Goal: Task Accomplishment & Management: Complete application form

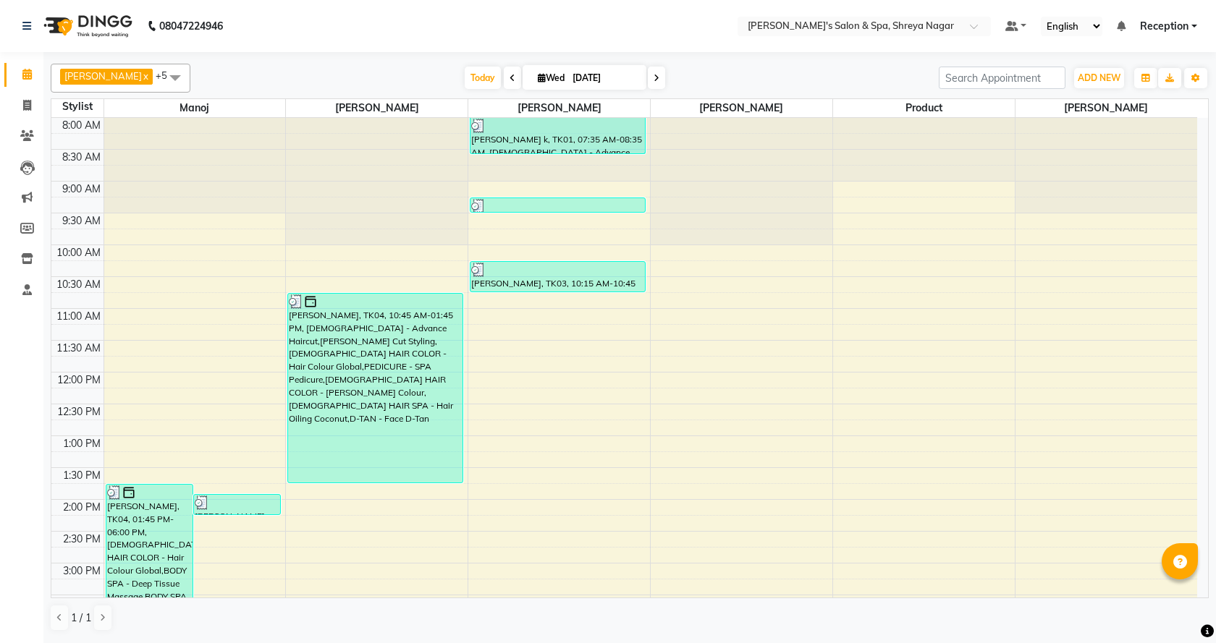
click at [24, 85] on link "Calendar" at bounding box center [21, 75] width 35 height 24
click at [25, 108] on icon at bounding box center [27, 105] width 8 height 11
select select "service"
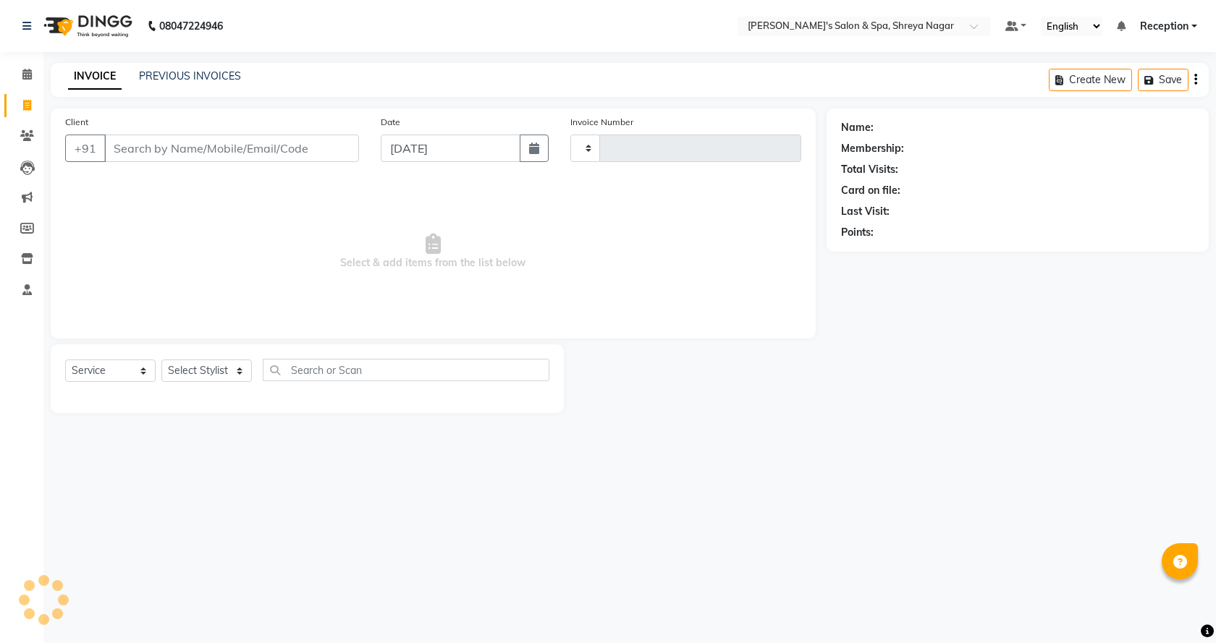
type input "2780"
select select "7591"
click at [169, 145] on input "Client" at bounding box center [231, 148] width 255 height 27
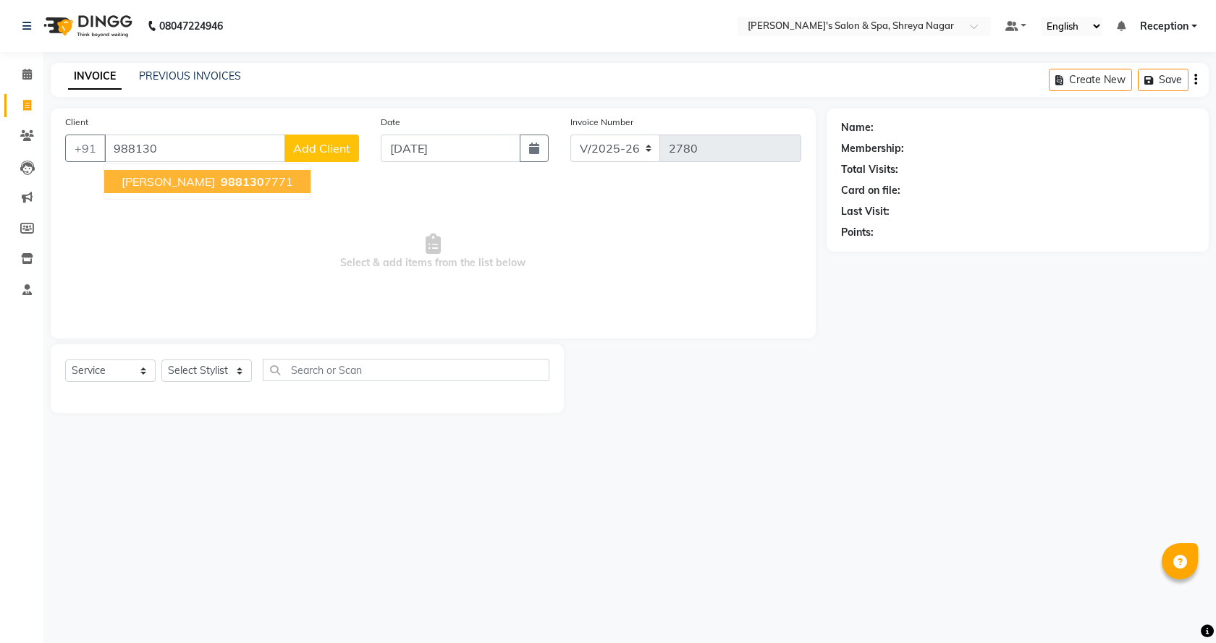
click at [221, 187] on span "988130" at bounding box center [242, 181] width 43 height 14
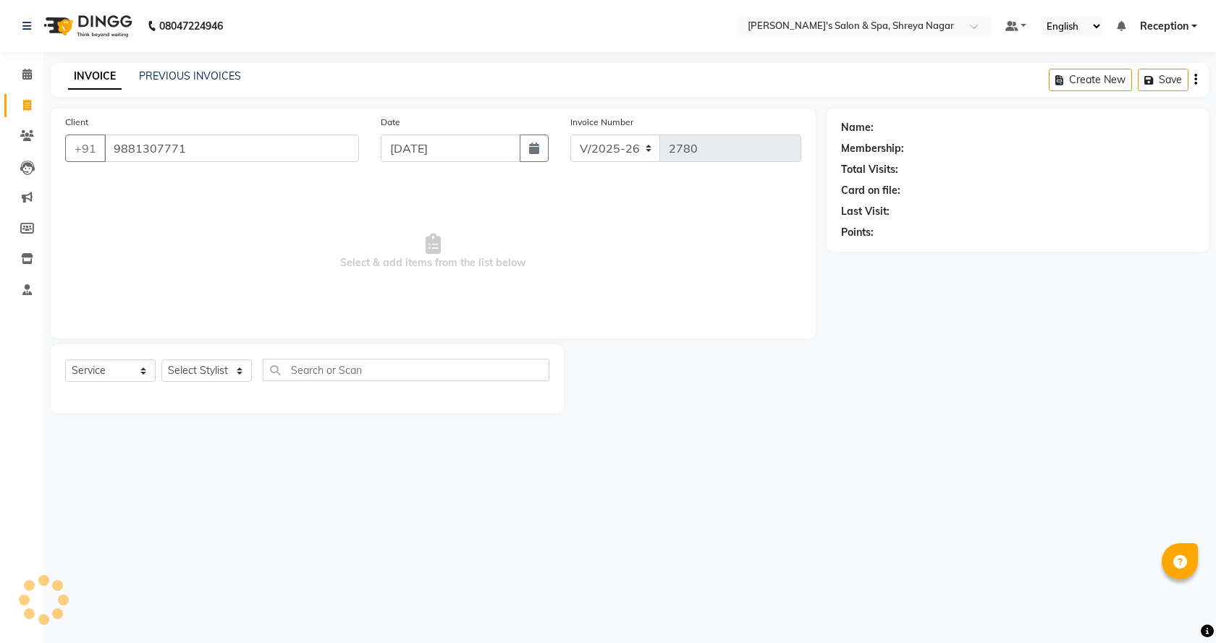
type input "9881307771"
select select "1: Object"
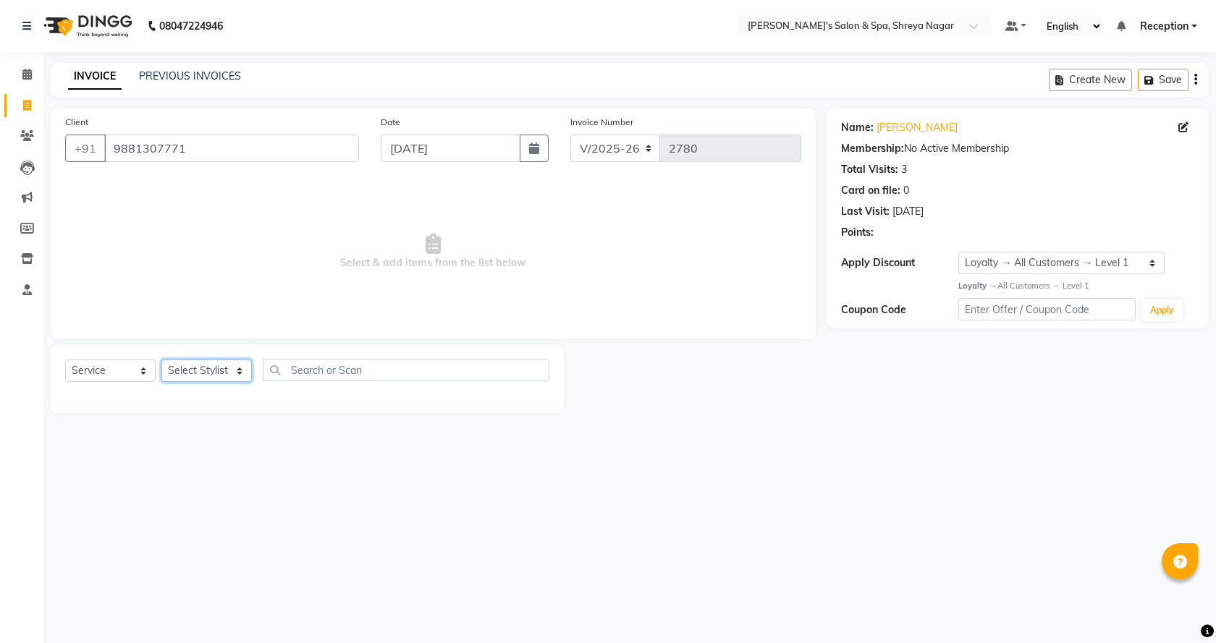
click at [193, 368] on select "Select Stylist [PERSON_NAME] [PERSON_NAME] [PERSON_NAME] Product Reception" at bounding box center [206, 371] width 90 height 22
select select "67482"
click at [161, 360] on select "Select Stylist [PERSON_NAME] [PERSON_NAME] [PERSON_NAME] Product Reception" at bounding box center [206, 371] width 90 height 22
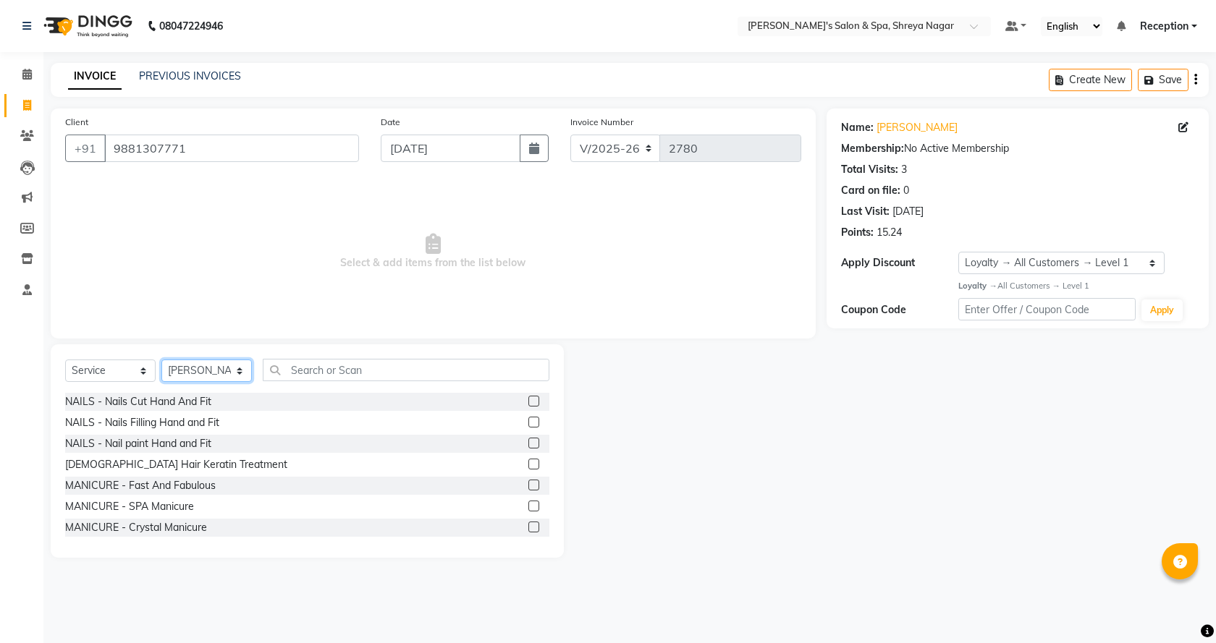
click at [233, 378] on select "Select Stylist [PERSON_NAME] [PERSON_NAME] [PERSON_NAME] Product Reception" at bounding box center [206, 371] width 90 height 22
click at [509, 270] on span "Select & add items from the list below" at bounding box center [433, 251] width 736 height 145
click at [8, 84] on link "Calendar" at bounding box center [21, 75] width 35 height 24
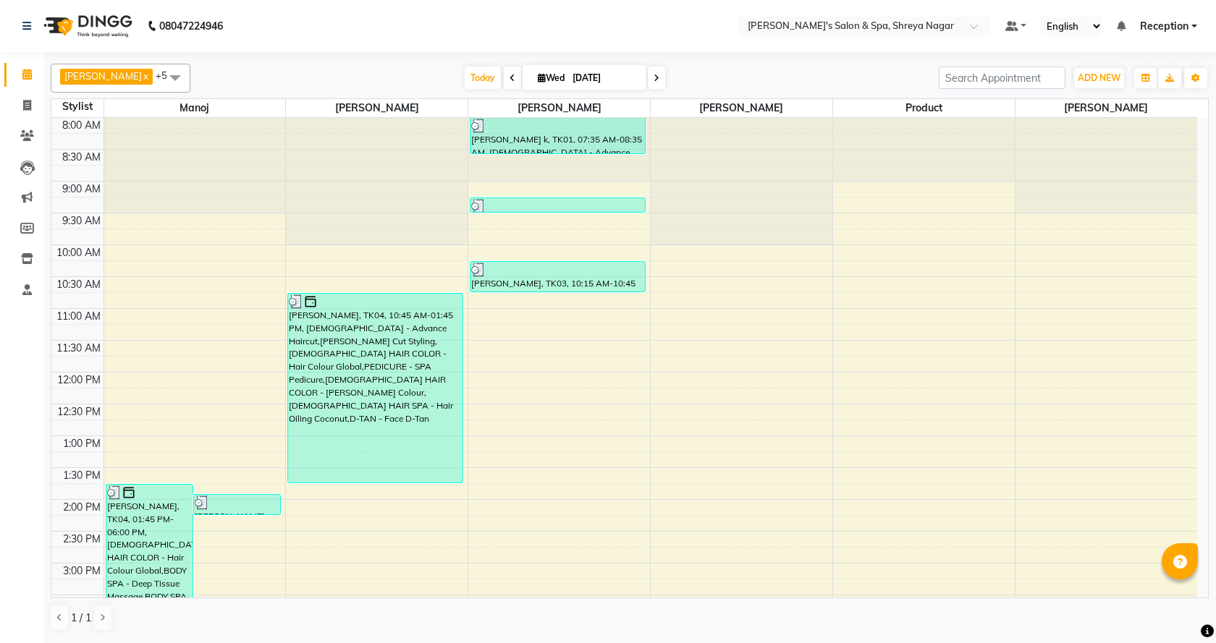
click at [19, 86] on link "Calendar" at bounding box center [21, 75] width 35 height 24
click at [27, 69] on icon at bounding box center [26, 74] width 9 height 11
click at [34, 106] on span at bounding box center [26, 106] width 25 height 17
select select "service"
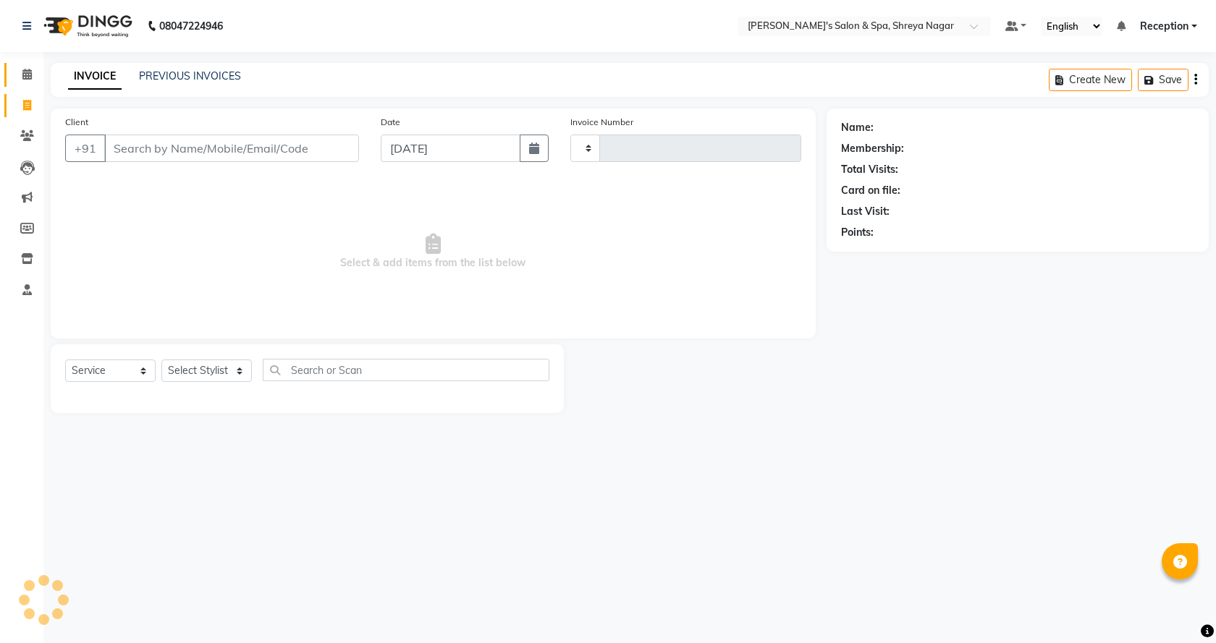
type input "2780"
select select "7591"
click at [26, 82] on span at bounding box center [26, 75] width 25 height 17
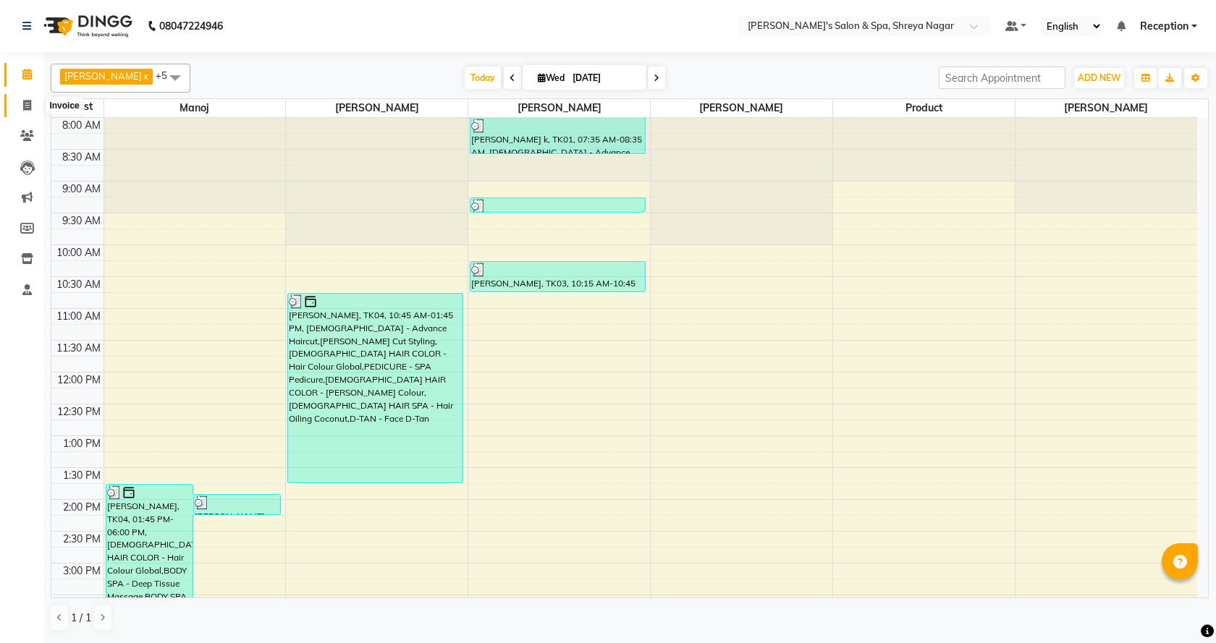
click at [28, 109] on icon at bounding box center [27, 105] width 8 height 11
select select "service"
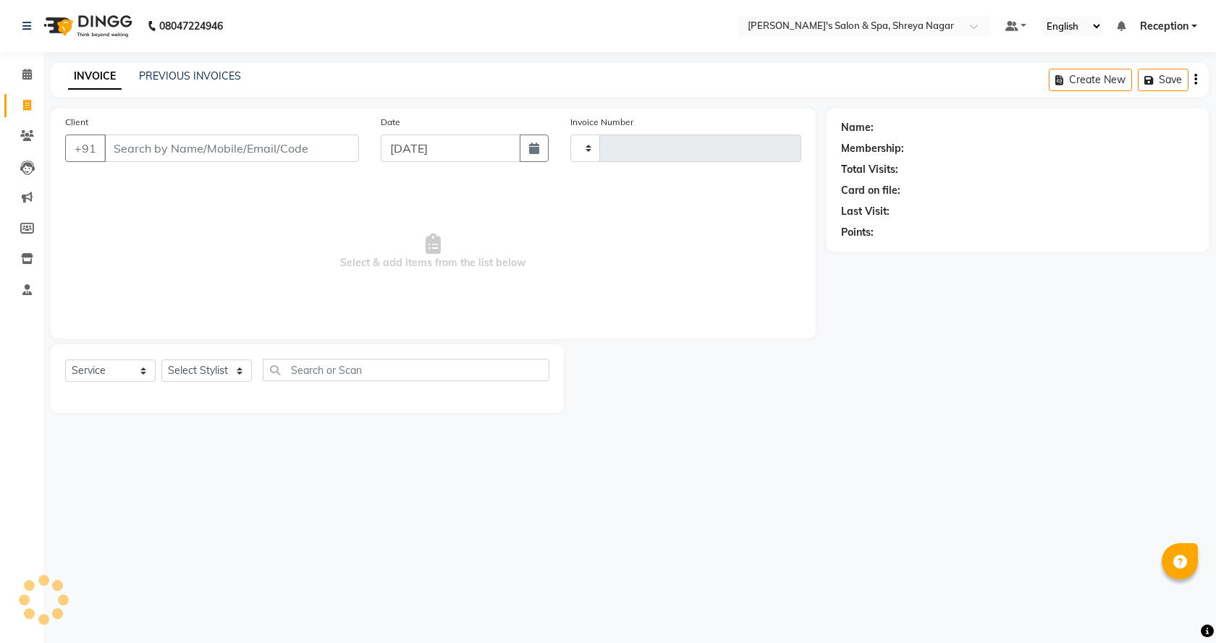
type input "2780"
select select "7591"
click at [223, 130] on div "Client +91" at bounding box center [211, 143] width 315 height 59
click at [226, 143] on input "Client" at bounding box center [231, 148] width 255 height 27
type input "T"
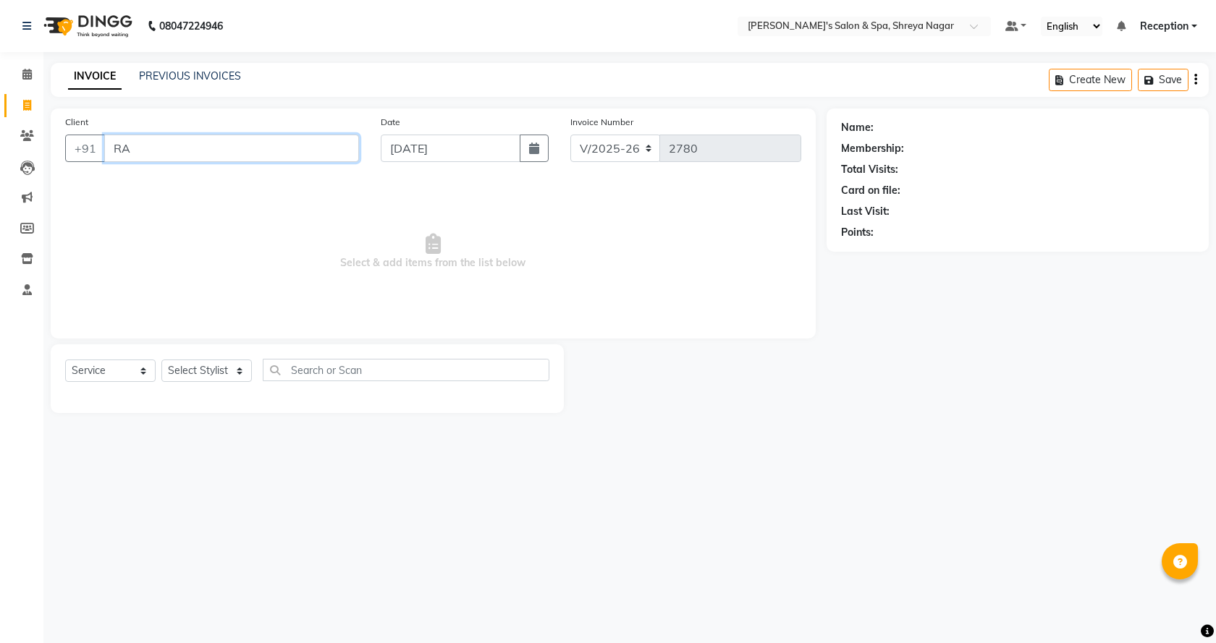
type input "R"
type input "a"
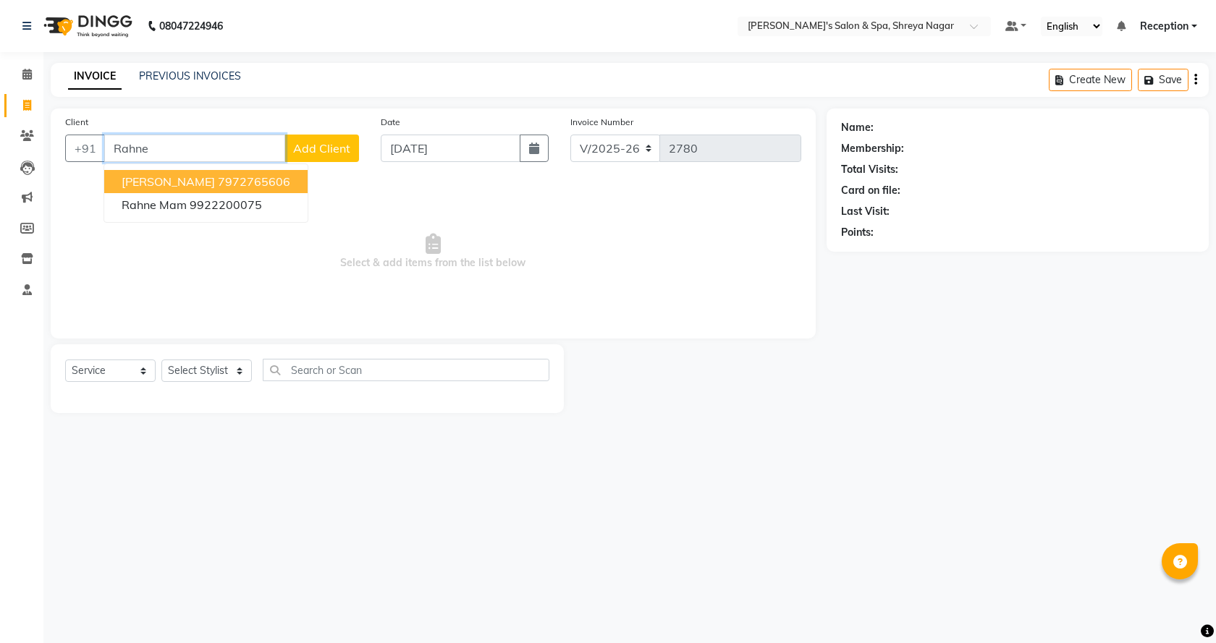
click at [218, 186] on ngb-highlight "7972765606" at bounding box center [254, 181] width 72 height 14
type input "7972765606"
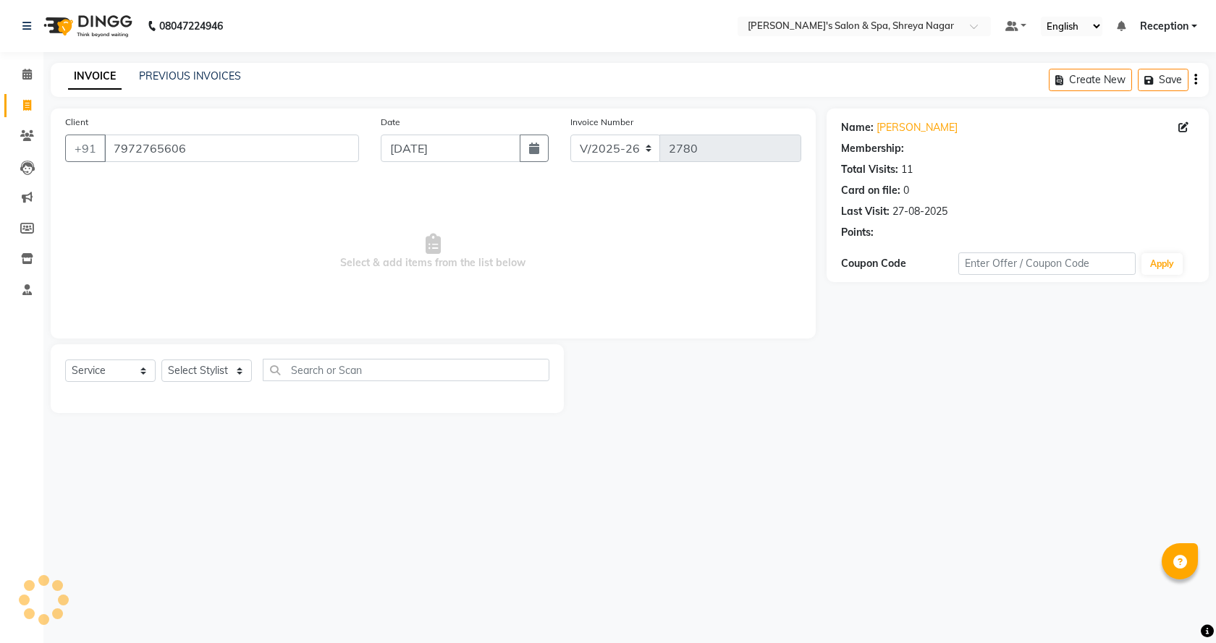
select select "1: Object"
click at [214, 359] on div "Select Service Product Membership Package Voucher Prepaid Gift Card Select Styl…" at bounding box center [307, 376] width 484 height 34
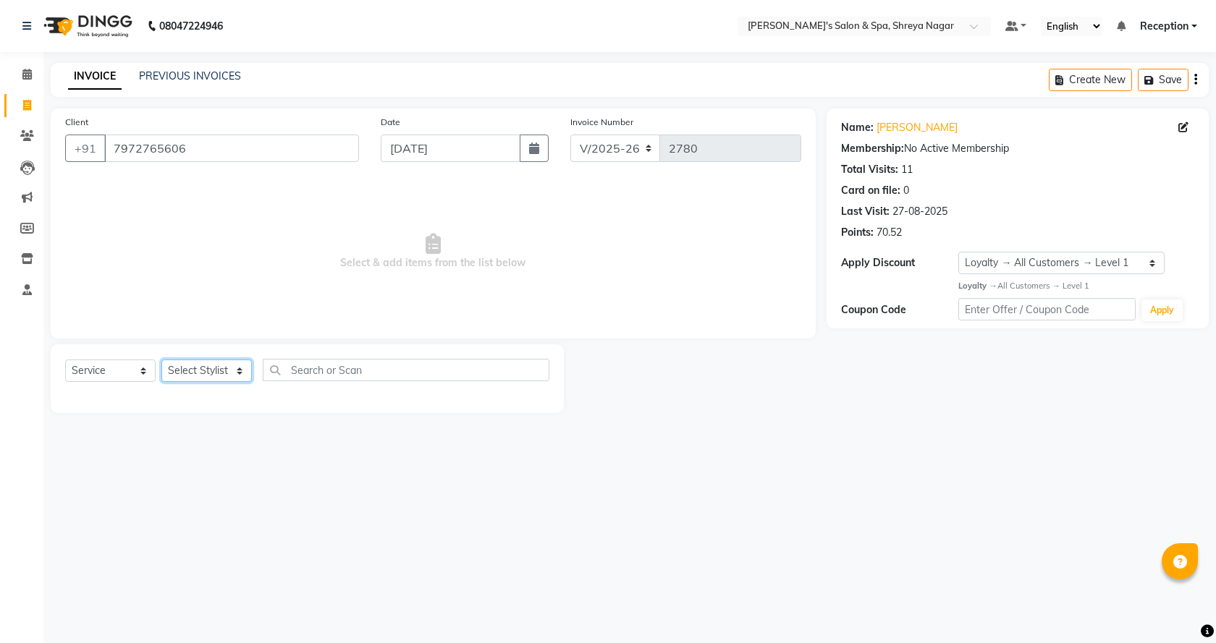
click at [214, 372] on select "Select Stylist [PERSON_NAME] [PERSON_NAME] [PERSON_NAME] Product Reception" at bounding box center [206, 371] width 90 height 22
click at [161, 360] on select "Select Stylist [PERSON_NAME] [PERSON_NAME] [PERSON_NAME] Product Reception" at bounding box center [206, 371] width 90 height 22
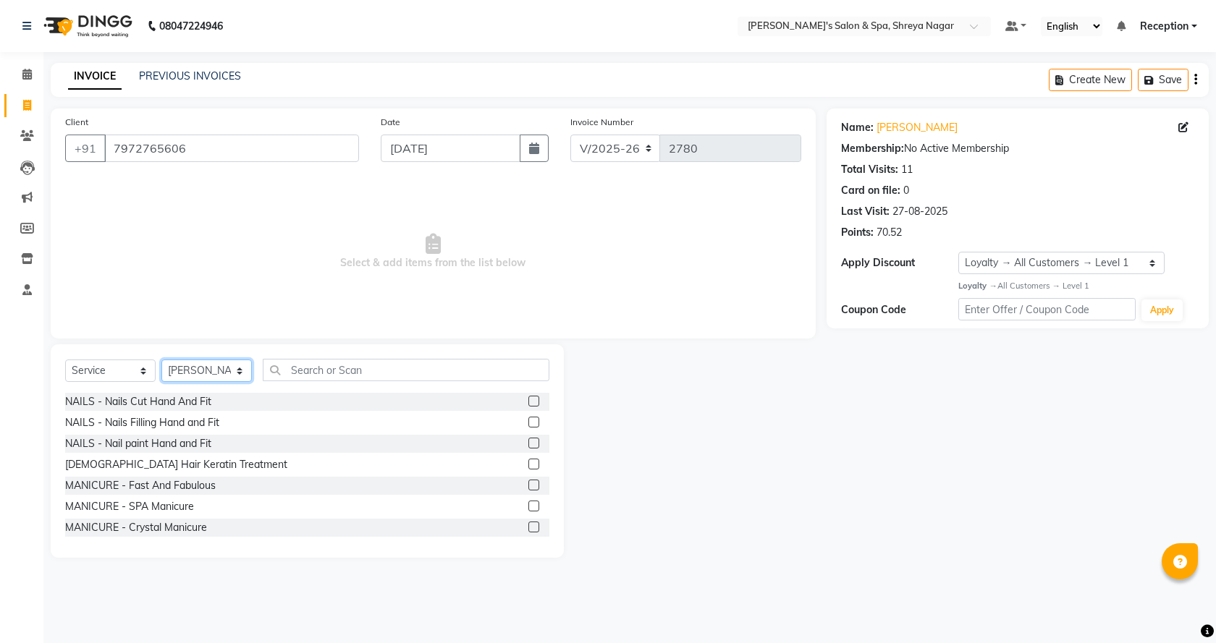
click at [219, 363] on select "Select Stylist [PERSON_NAME] [PERSON_NAME] [PERSON_NAME] Product Reception" at bounding box center [206, 371] width 90 height 22
click at [218, 363] on select "Select Stylist [PERSON_NAME] [PERSON_NAME] [PERSON_NAME] Product Reception" at bounding box center [206, 371] width 90 height 22
drag, startPoint x: 210, startPoint y: 364, endPoint x: 200, endPoint y: 420, distance: 57.3
click at [203, 378] on select "Select Stylist [PERSON_NAME] [PERSON_NAME] [PERSON_NAME] Product Reception" at bounding box center [206, 371] width 90 height 22
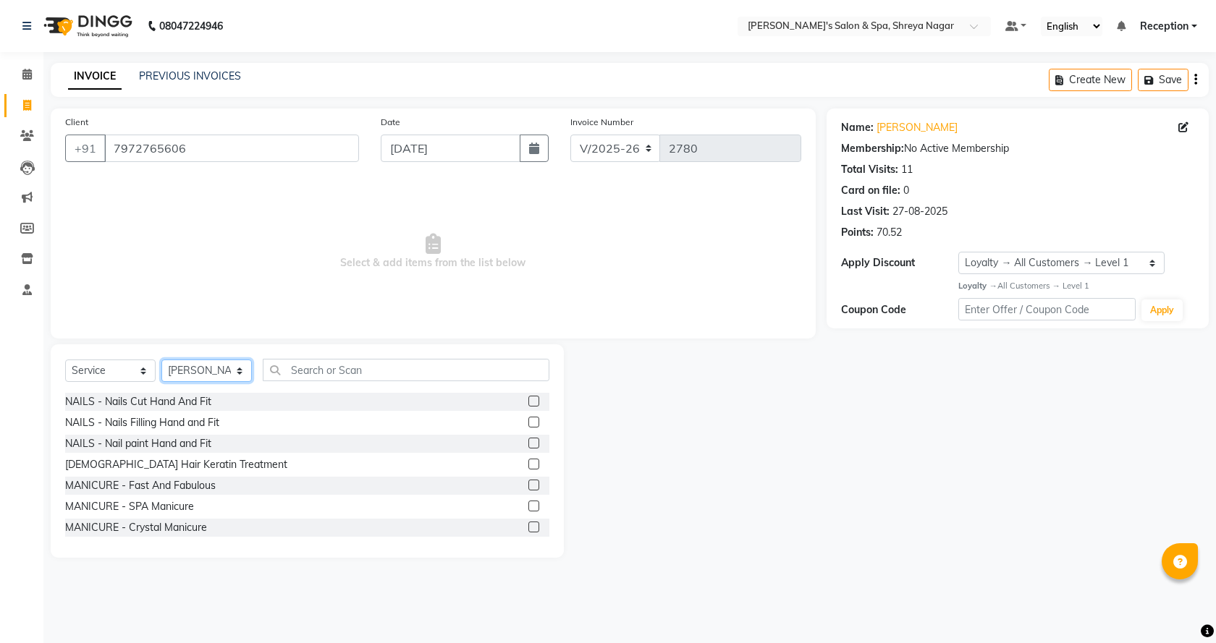
drag, startPoint x: 228, startPoint y: 370, endPoint x: 254, endPoint y: 397, distance: 36.8
click at [228, 370] on select "Select Stylist [PERSON_NAME] [PERSON_NAME] [PERSON_NAME] Product Reception" at bounding box center [206, 371] width 90 height 22
click at [161, 360] on select "Select Stylist [PERSON_NAME] [PERSON_NAME] [PERSON_NAME] Product Reception" at bounding box center [206, 371] width 90 height 22
click at [198, 373] on select "Select Stylist [PERSON_NAME] [PERSON_NAME] [PERSON_NAME] Product Reception" at bounding box center [206, 371] width 90 height 22
click at [161, 360] on select "Select Stylist [PERSON_NAME] [PERSON_NAME] [PERSON_NAME] Product Reception" at bounding box center [206, 371] width 90 height 22
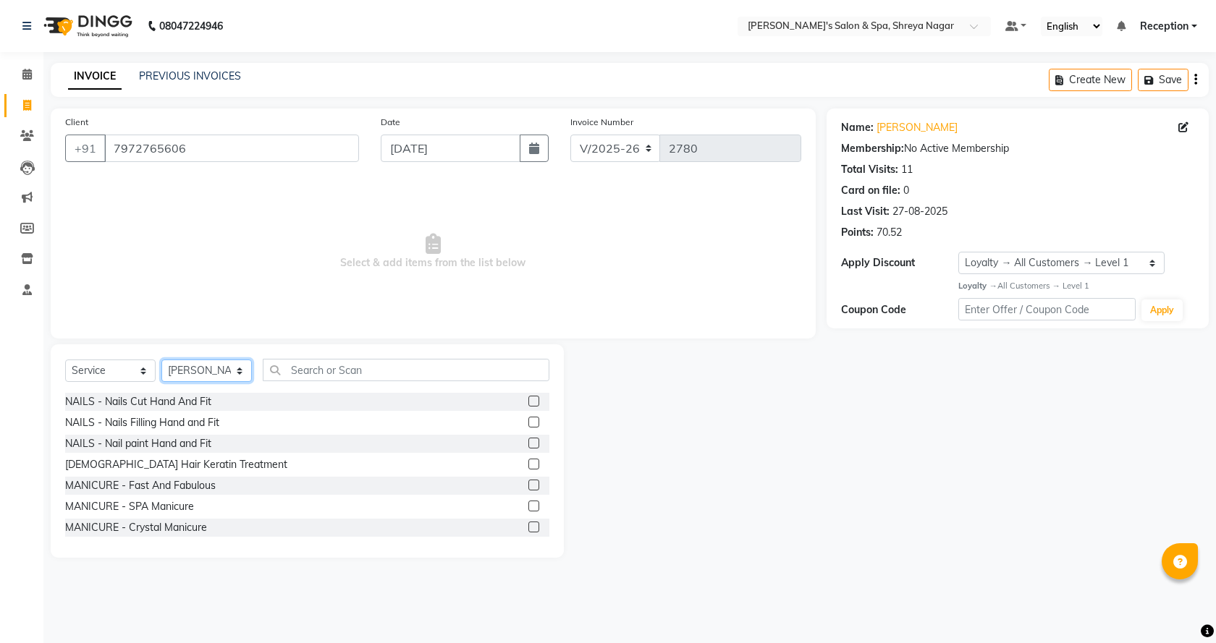
click at [208, 376] on select "Select Stylist [PERSON_NAME] [PERSON_NAME] [PERSON_NAME] Product Reception" at bounding box center [206, 371] width 90 height 22
select select "67478"
click at [161, 360] on select "Select Stylist [PERSON_NAME] [PERSON_NAME] [PERSON_NAME] Product Reception" at bounding box center [206, 371] width 90 height 22
click at [365, 362] on input "text" at bounding box center [406, 370] width 287 height 22
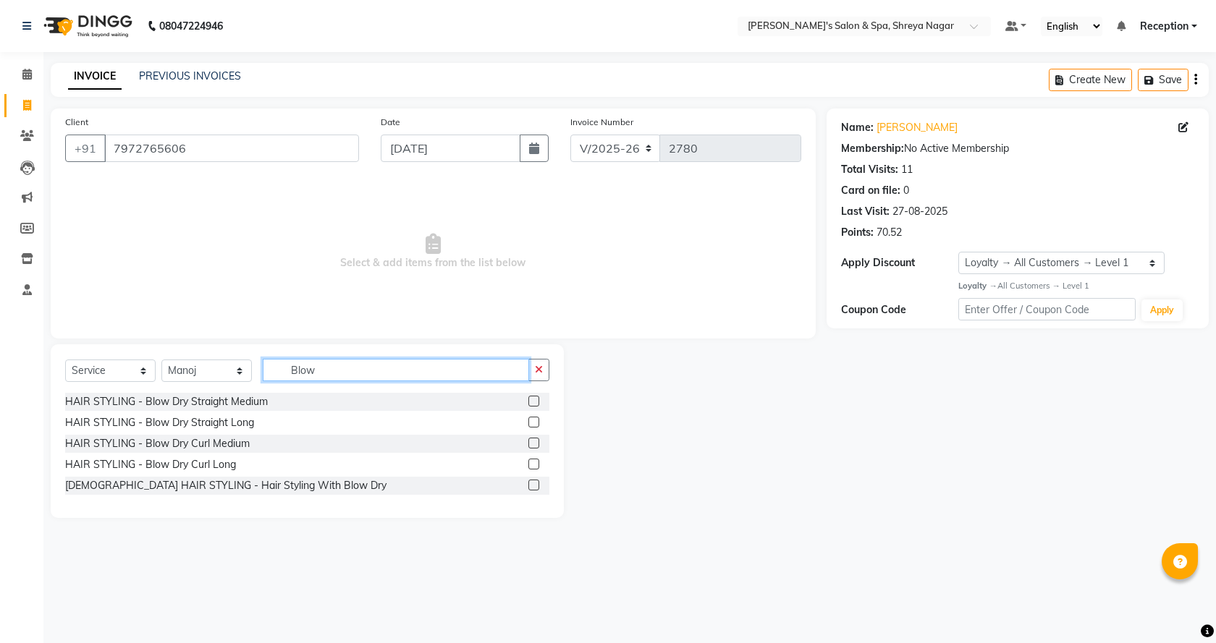
type input "Blow"
click at [533, 399] on label at bounding box center [533, 401] width 11 height 11
click at [533, 399] on input "checkbox" at bounding box center [532, 401] width 9 height 9
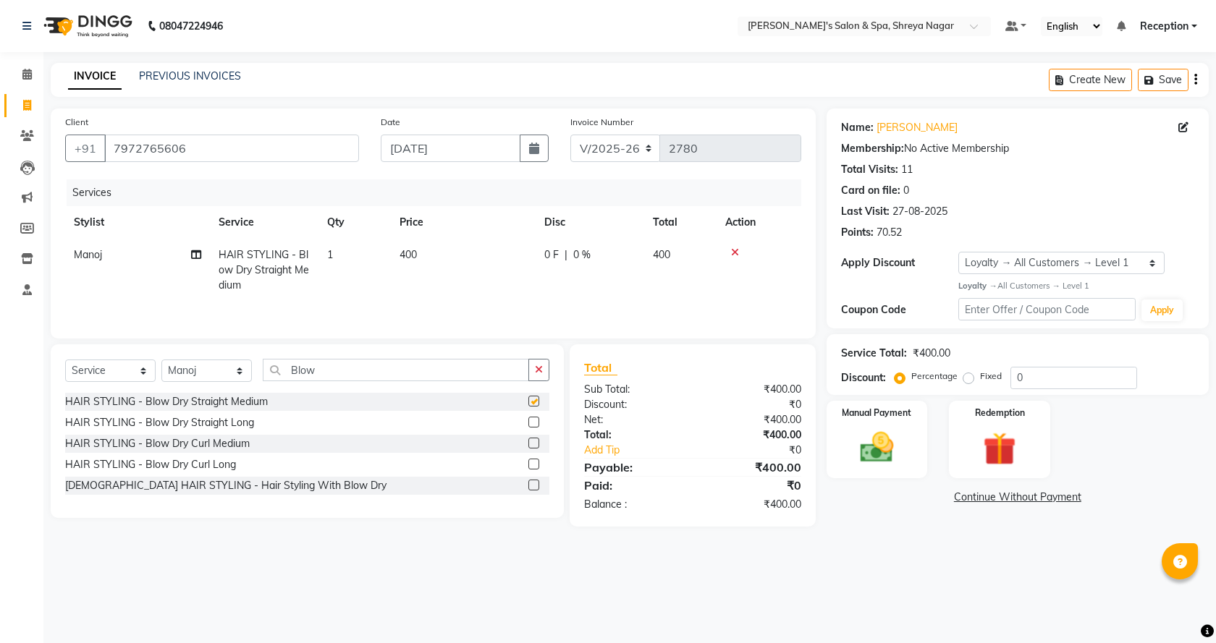
checkbox input "false"
click at [375, 375] on input "Blow" at bounding box center [396, 370] width 266 height 22
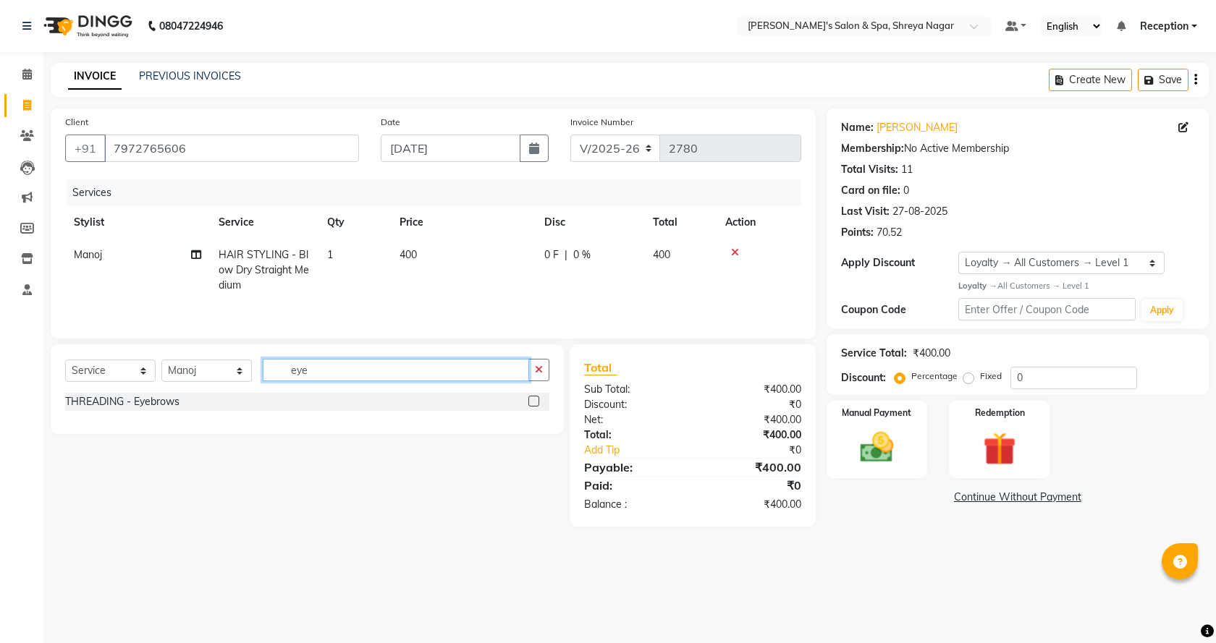
type input "eye"
click at [535, 404] on label at bounding box center [533, 401] width 11 height 11
click at [535, 404] on input "checkbox" at bounding box center [532, 401] width 9 height 9
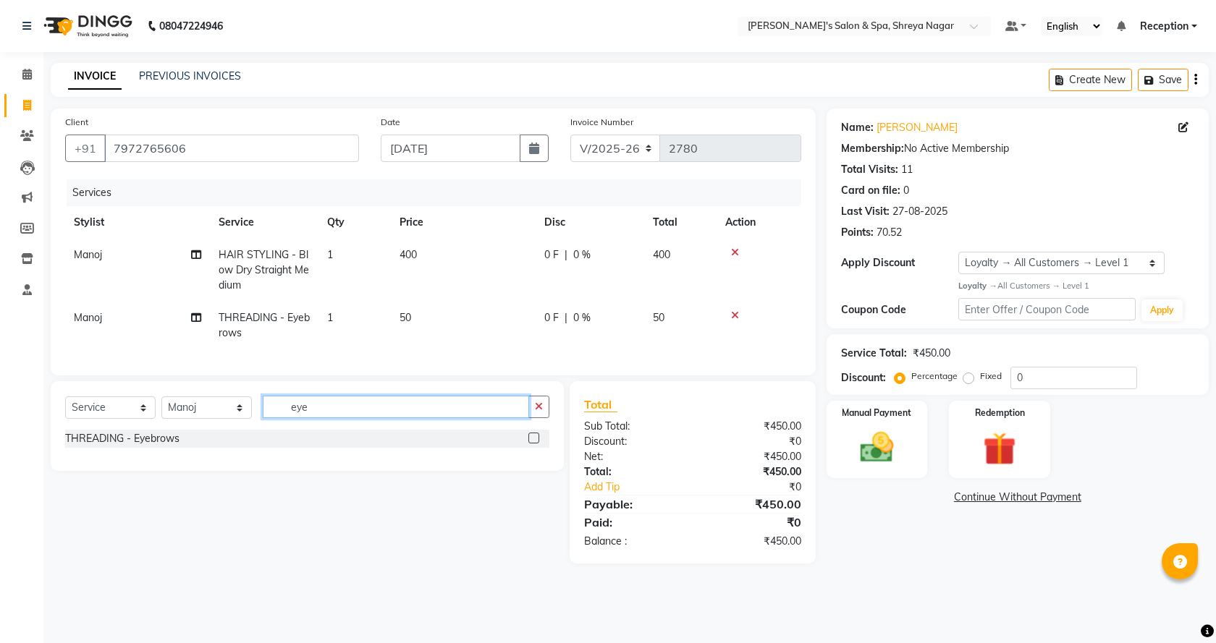
checkbox input "false"
click at [337, 418] on input "eye" at bounding box center [396, 407] width 266 height 22
type input "upp"
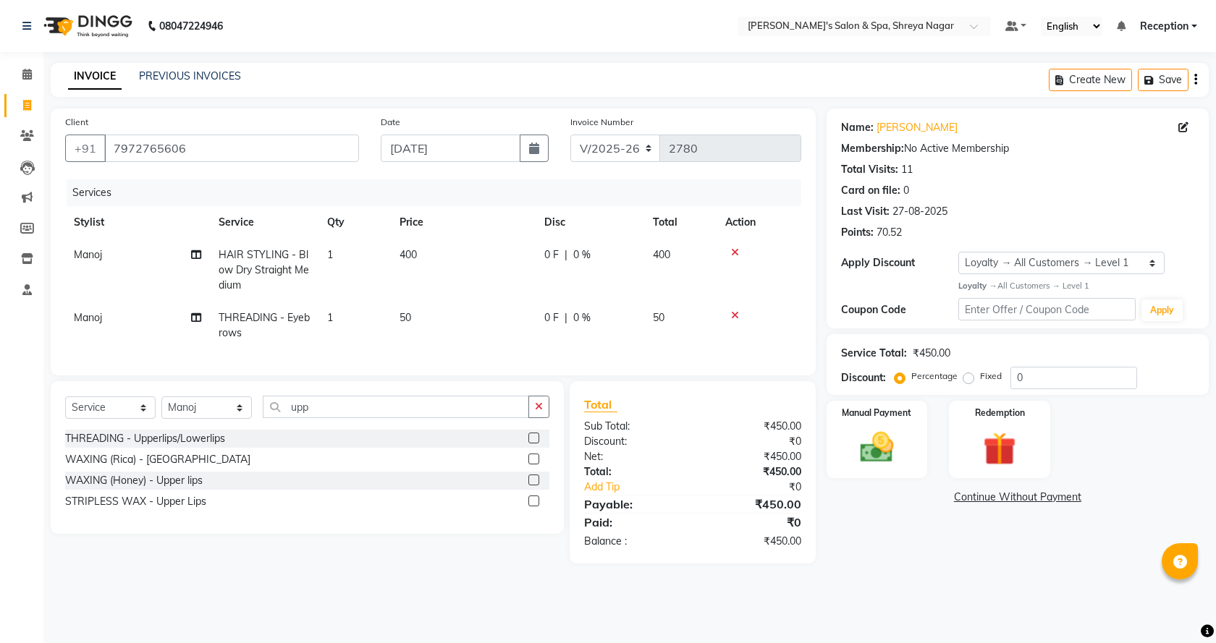
click at [535, 444] on label at bounding box center [533, 438] width 11 height 11
click at [535, 444] on input "checkbox" at bounding box center [532, 438] width 9 height 9
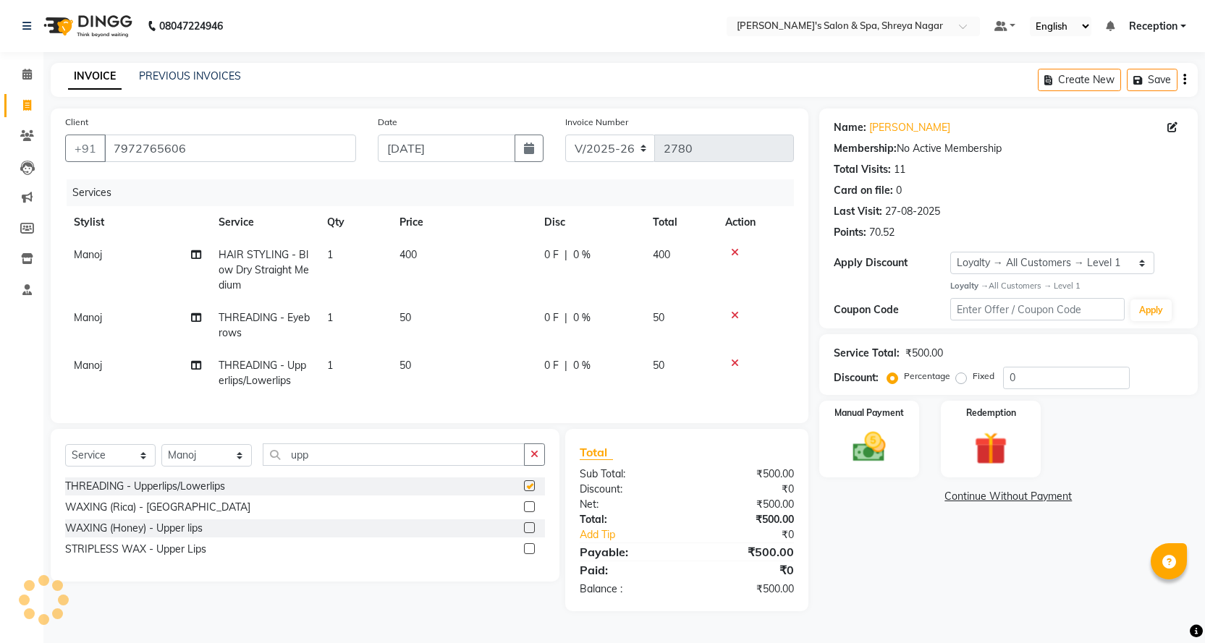
checkbox input "false"
click at [1048, 378] on input "0" at bounding box center [1066, 378] width 127 height 22
type input "020"
click at [101, 318] on span "Manoj" at bounding box center [88, 317] width 28 height 13
select select "67478"
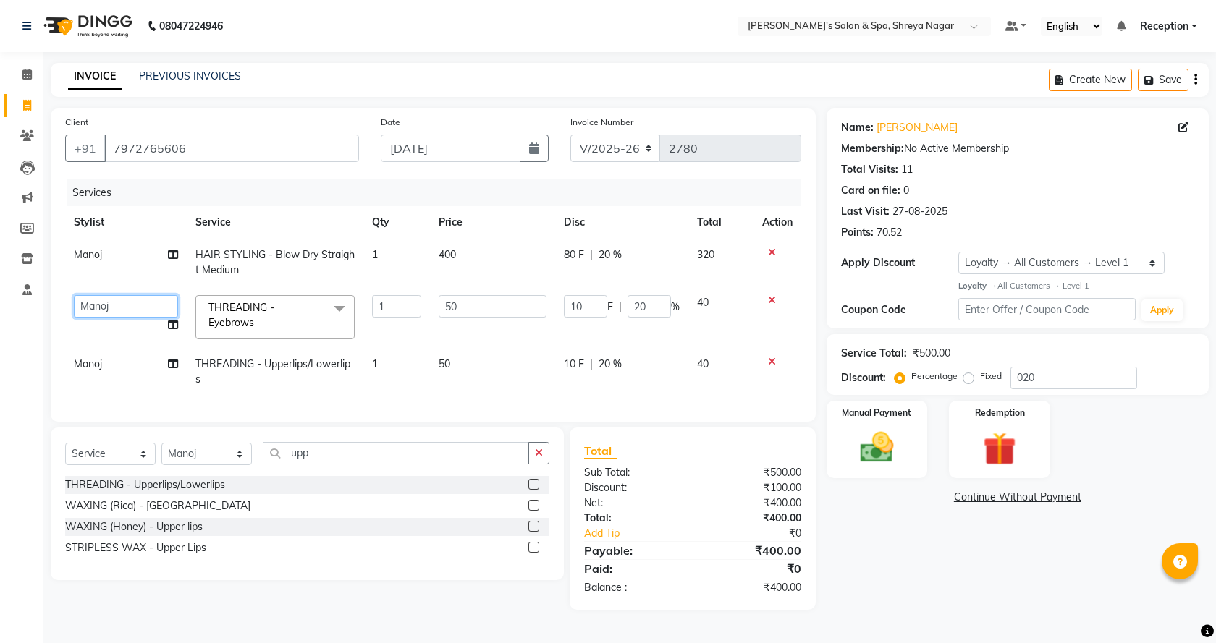
click at [106, 316] on select "[PERSON_NAME] [PERSON_NAME] [PERSON_NAME] Product Reception" at bounding box center [126, 306] width 104 height 22
click at [74, 295] on select "[PERSON_NAME] [PERSON_NAME] [PERSON_NAME] Product Reception" at bounding box center [126, 306] width 104 height 22
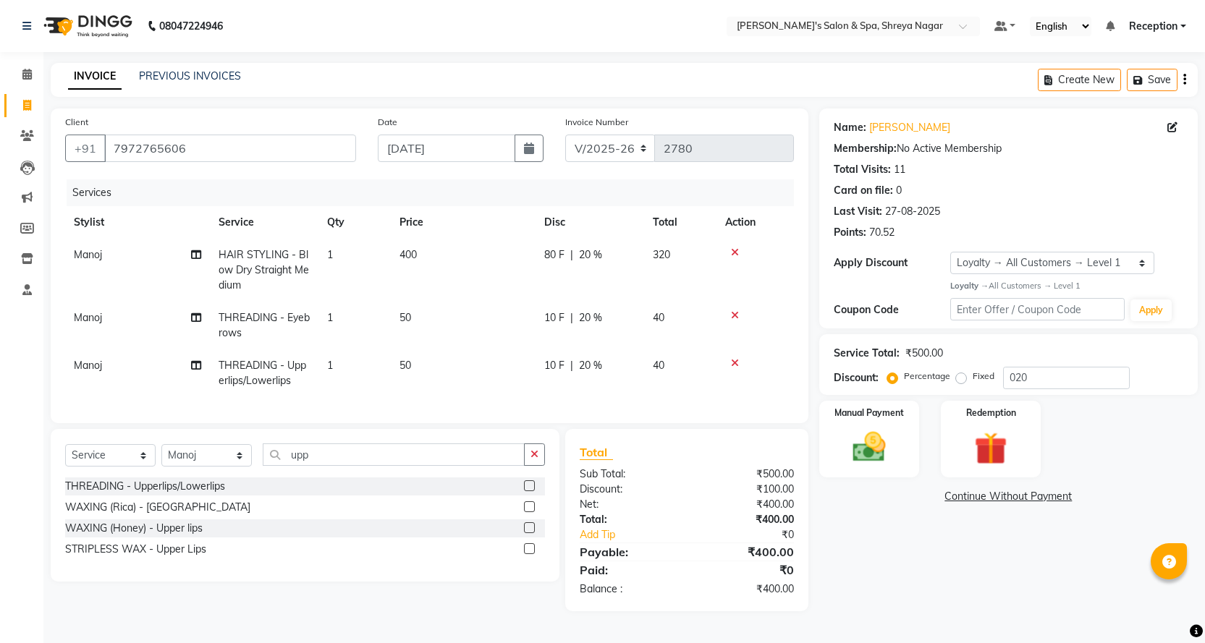
click at [106, 292] on tbody "Manoj HAIR STYLING - Blow Dry Straight Medium 1 400 80 F | 20 % 320 Manoj THREA…" at bounding box center [429, 318] width 729 height 158
click at [106, 307] on td "Manoj" at bounding box center [137, 326] width 145 height 48
select select "67478"
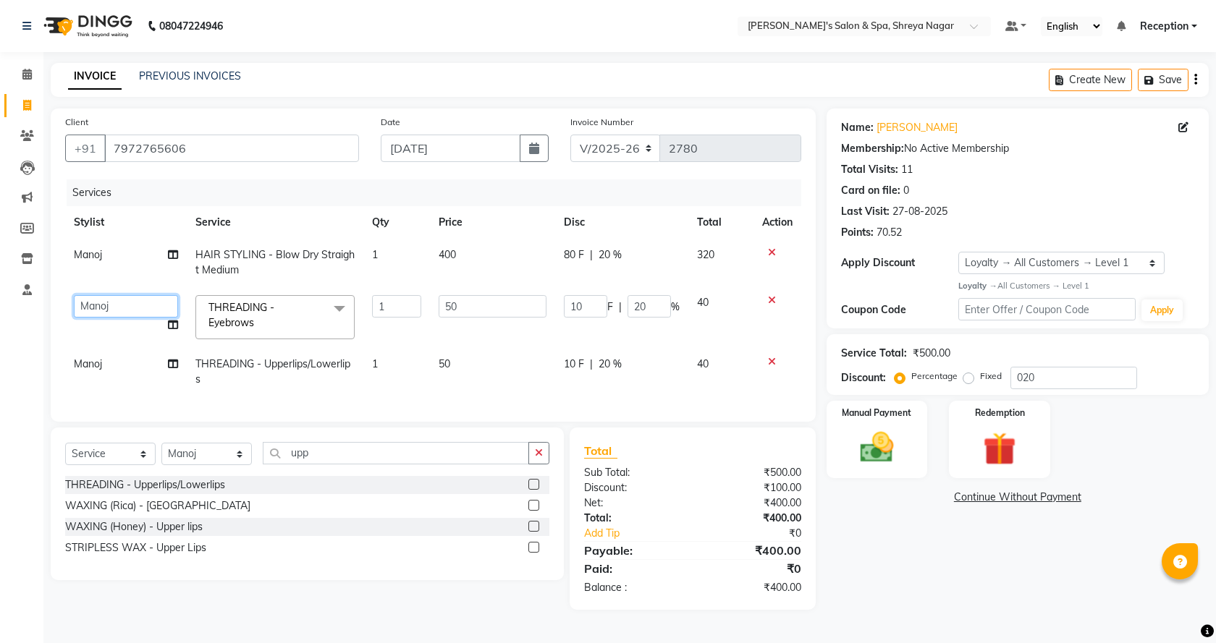
click at [106, 313] on select "[PERSON_NAME] [PERSON_NAME] [PERSON_NAME] Product Reception" at bounding box center [126, 306] width 104 height 22
select select "68406"
click at [98, 370] on td "Manoj" at bounding box center [126, 372] width 122 height 48
select select "67478"
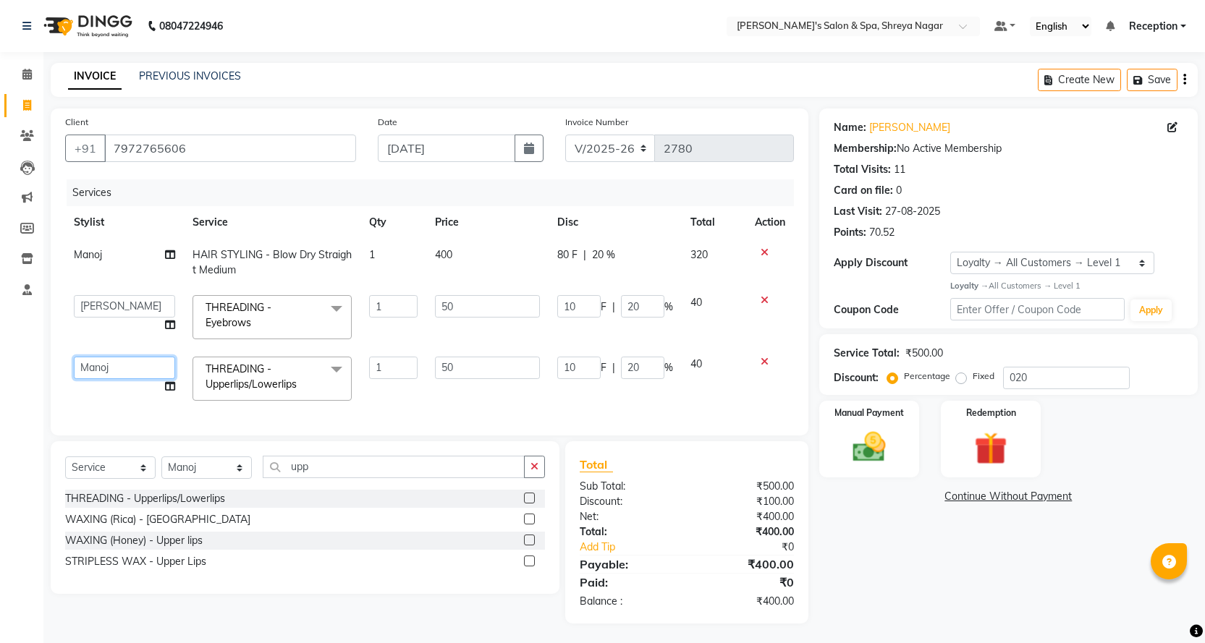
click at [98, 370] on select "[PERSON_NAME] [PERSON_NAME] [PERSON_NAME] Product Reception" at bounding box center [124, 368] width 101 height 22
select select "68406"
click at [881, 454] on img at bounding box center [869, 447] width 56 height 39
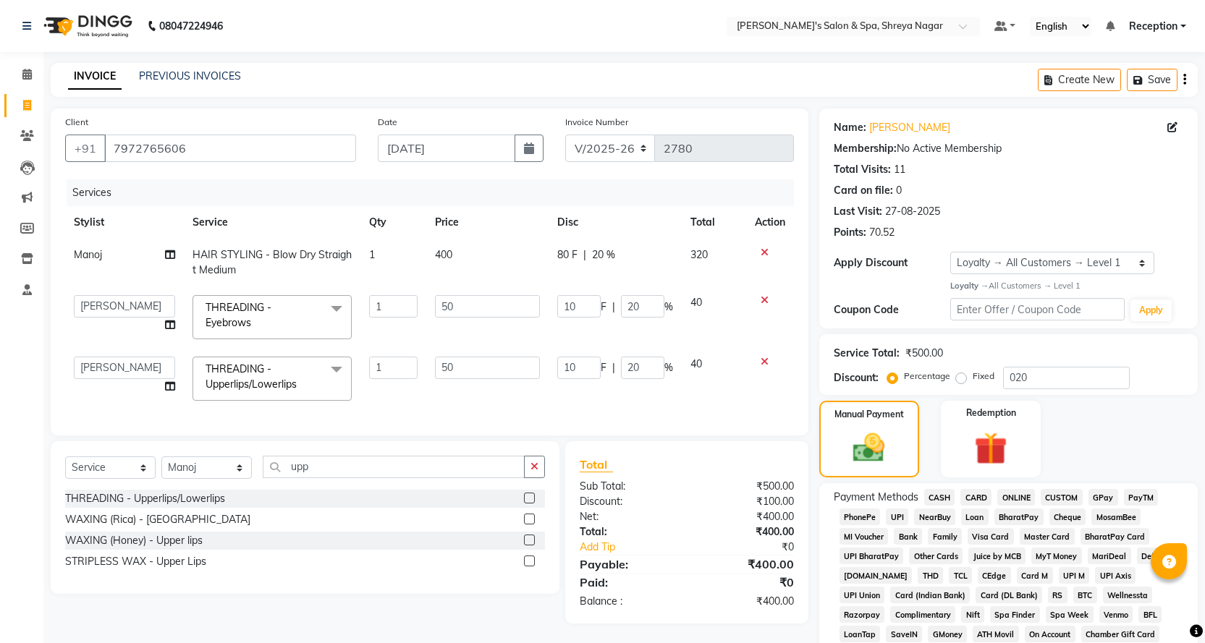
click at [1026, 501] on span "ONLINE" at bounding box center [1016, 497] width 38 height 17
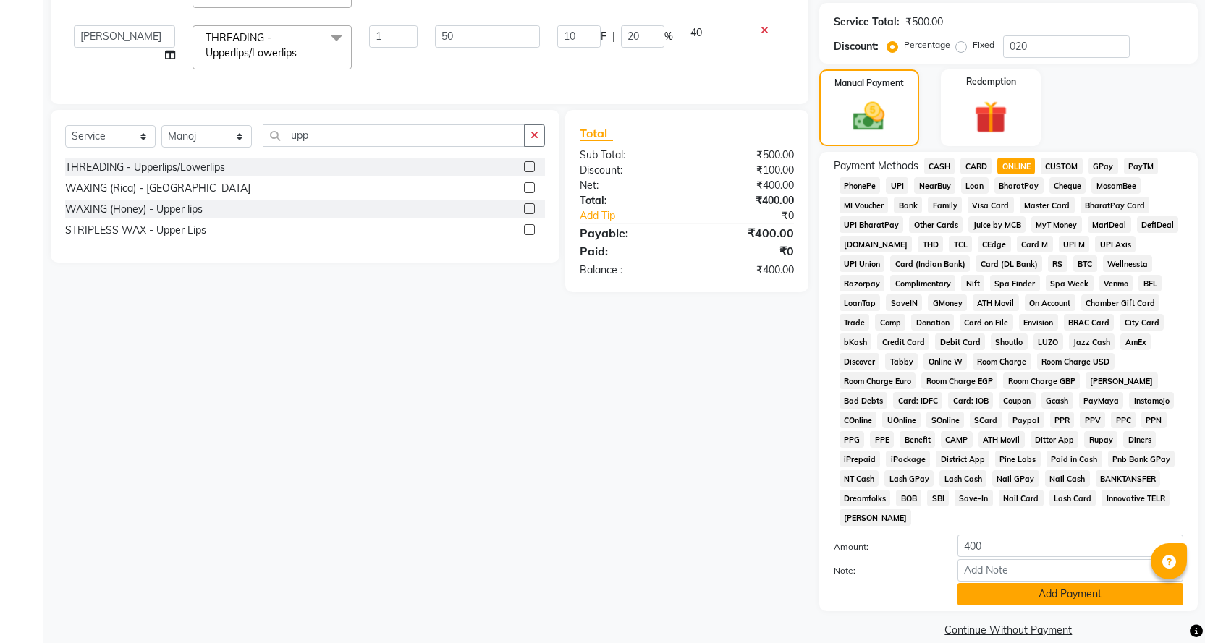
click at [1022, 583] on button "Add Payment" at bounding box center [1070, 594] width 226 height 22
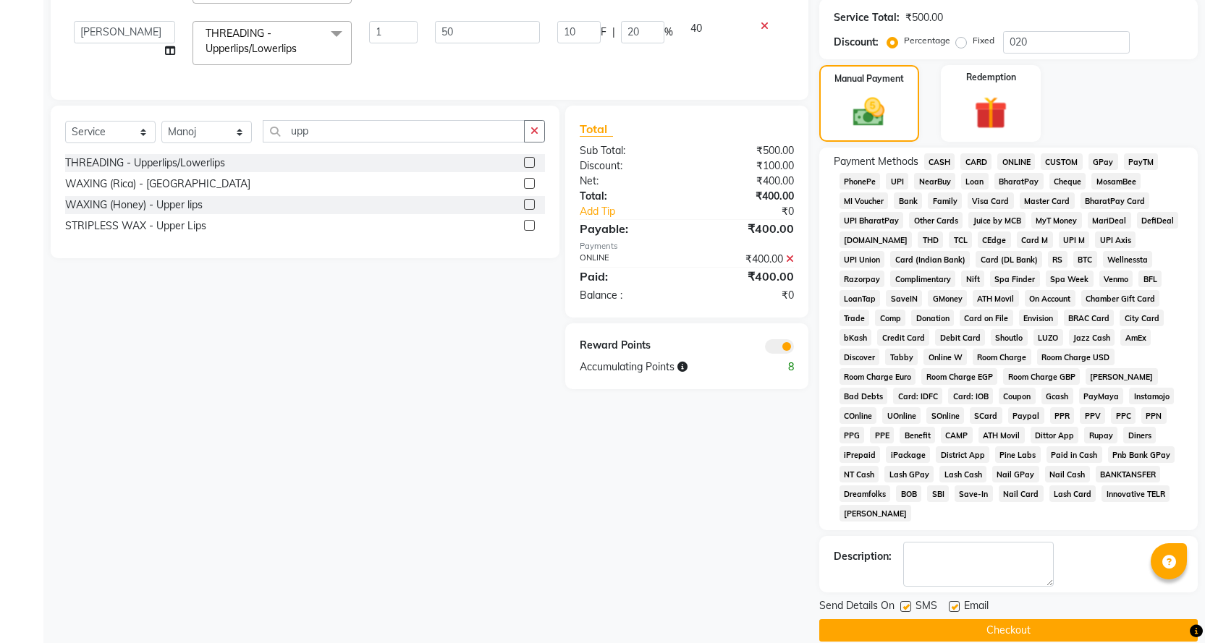
scroll to position [336, 0]
click at [1022, 619] on button "Checkout" at bounding box center [1008, 630] width 378 height 22
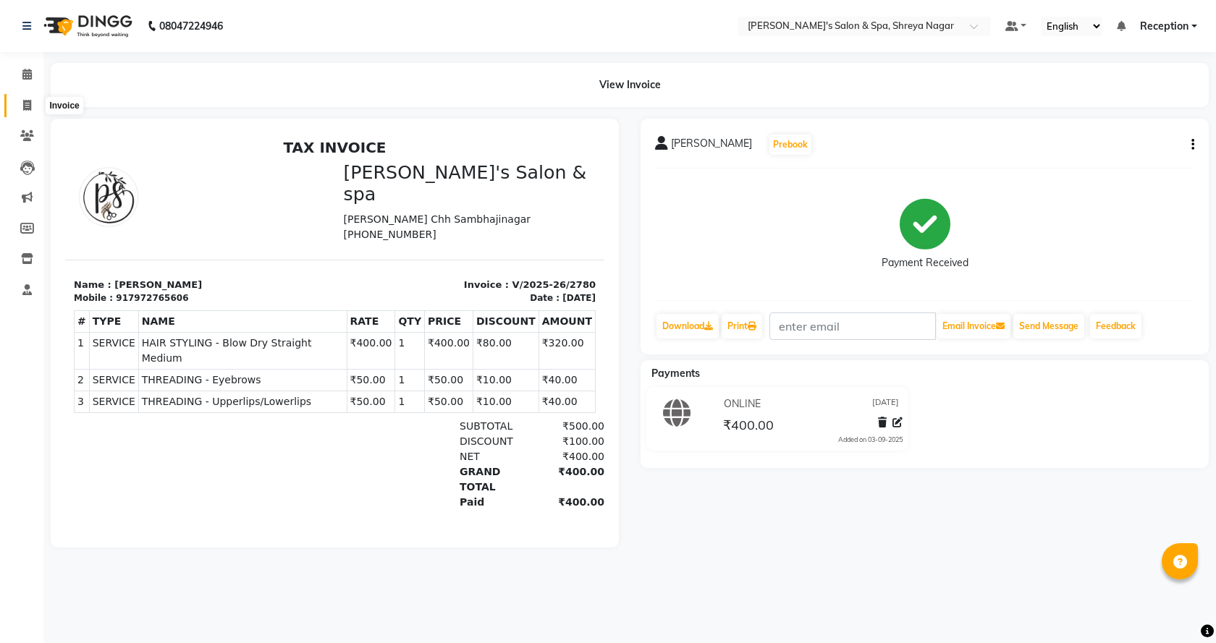
click at [22, 106] on span at bounding box center [26, 106] width 25 height 17
select select "service"
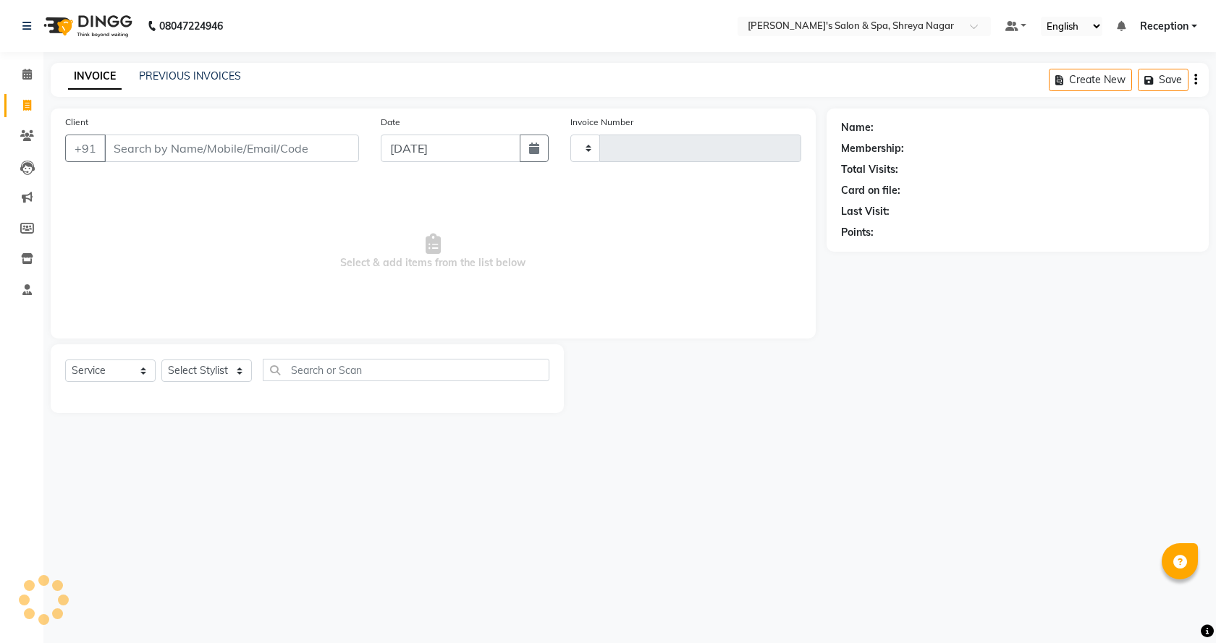
type input "2781"
select select "7591"
click at [189, 145] on input "Client" at bounding box center [231, 148] width 255 height 27
click at [191, 149] on input "Client" at bounding box center [231, 148] width 255 height 27
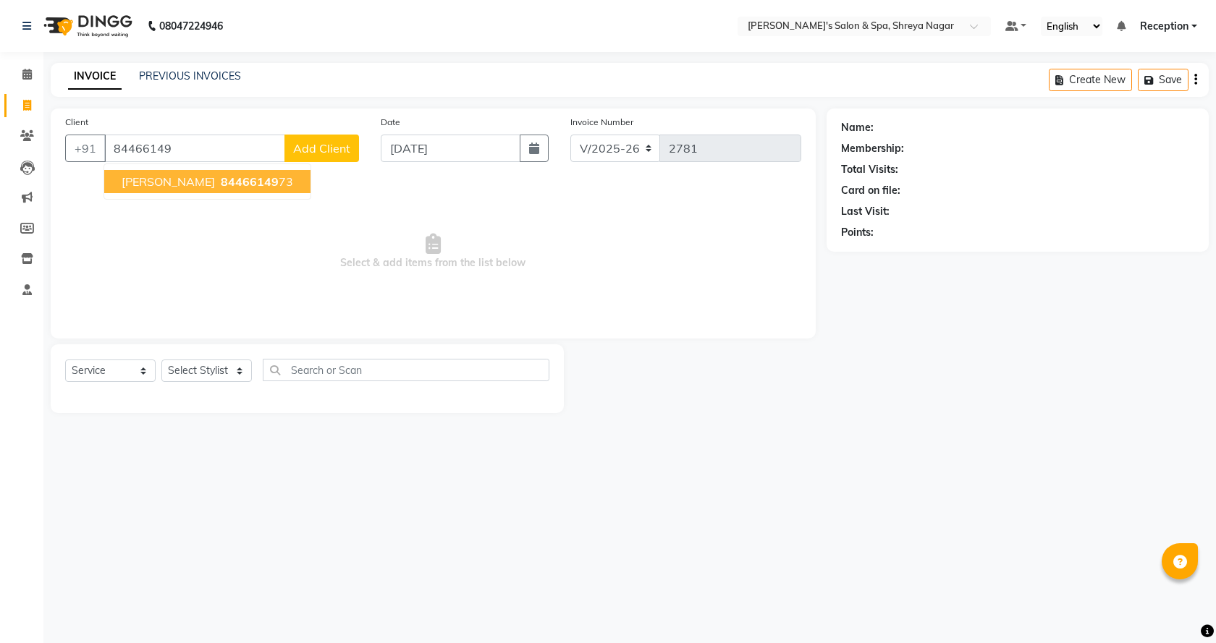
click at [219, 173] on button "[PERSON_NAME] 84466149 73" at bounding box center [207, 181] width 206 height 23
type input "8446614973"
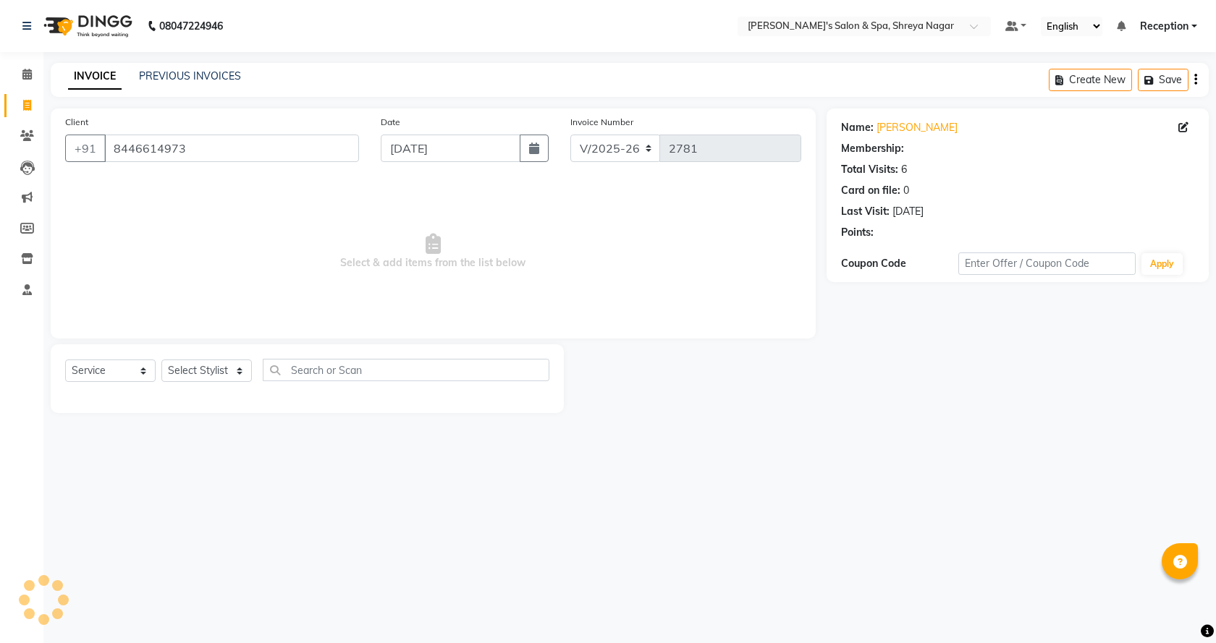
select select "1: Object"
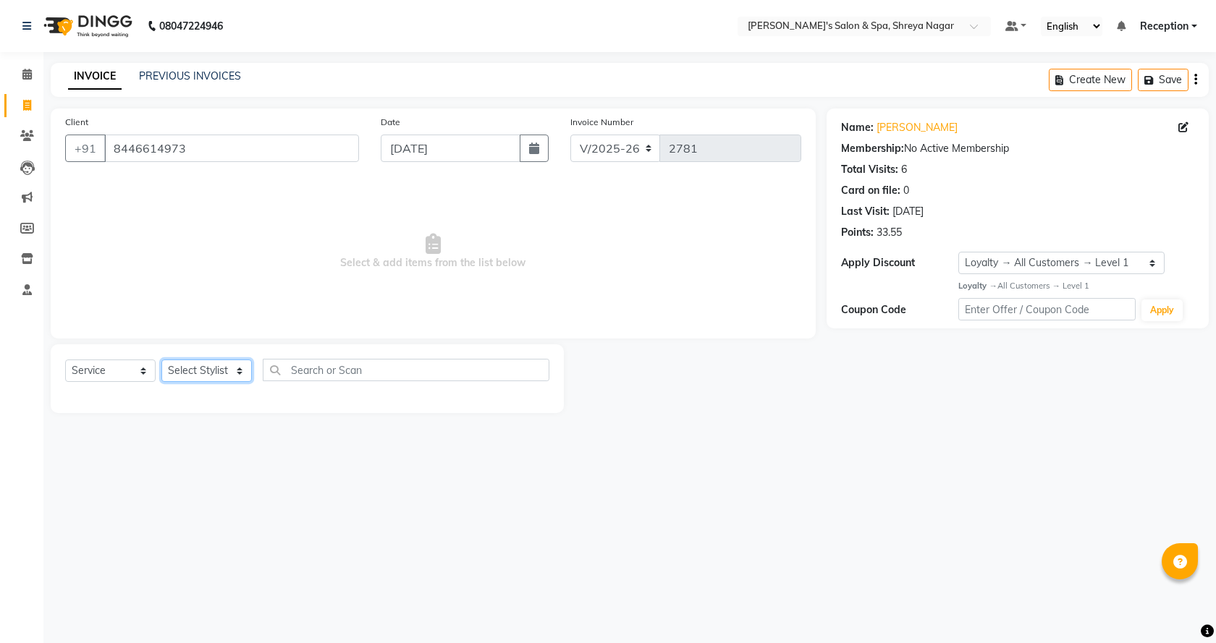
drag, startPoint x: 215, startPoint y: 365, endPoint x: 218, endPoint y: 378, distance: 14.0
click at [215, 365] on select "Select Stylist [PERSON_NAME] [PERSON_NAME] [PERSON_NAME] Product Reception" at bounding box center [206, 371] width 90 height 22
select select "67479"
click at [161, 360] on select "Select Stylist [PERSON_NAME] [PERSON_NAME] [PERSON_NAME] Product Reception" at bounding box center [206, 371] width 90 height 22
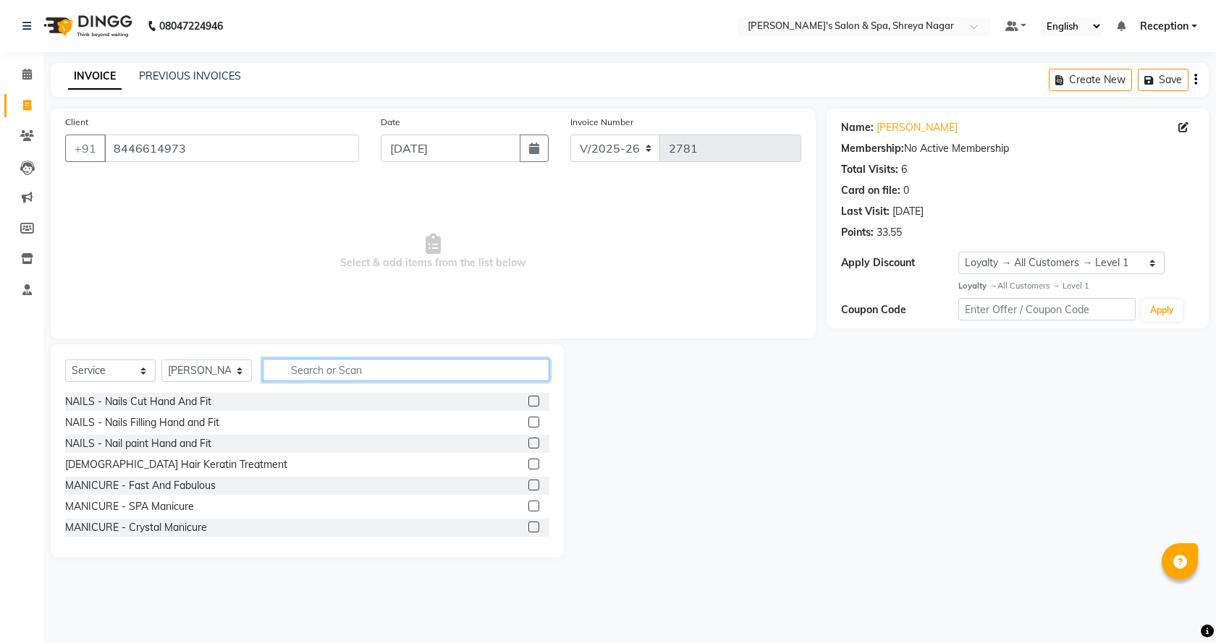
click at [323, 374] on input "text" at bounding box center [406, 370] width 287 height 22
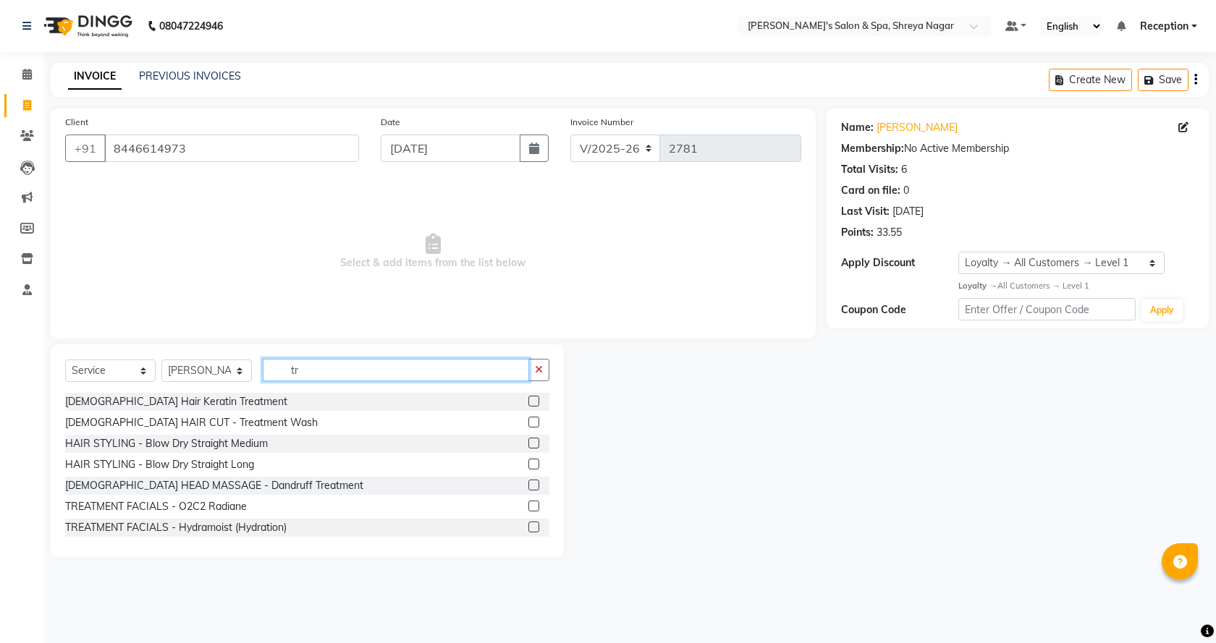
type input "t"
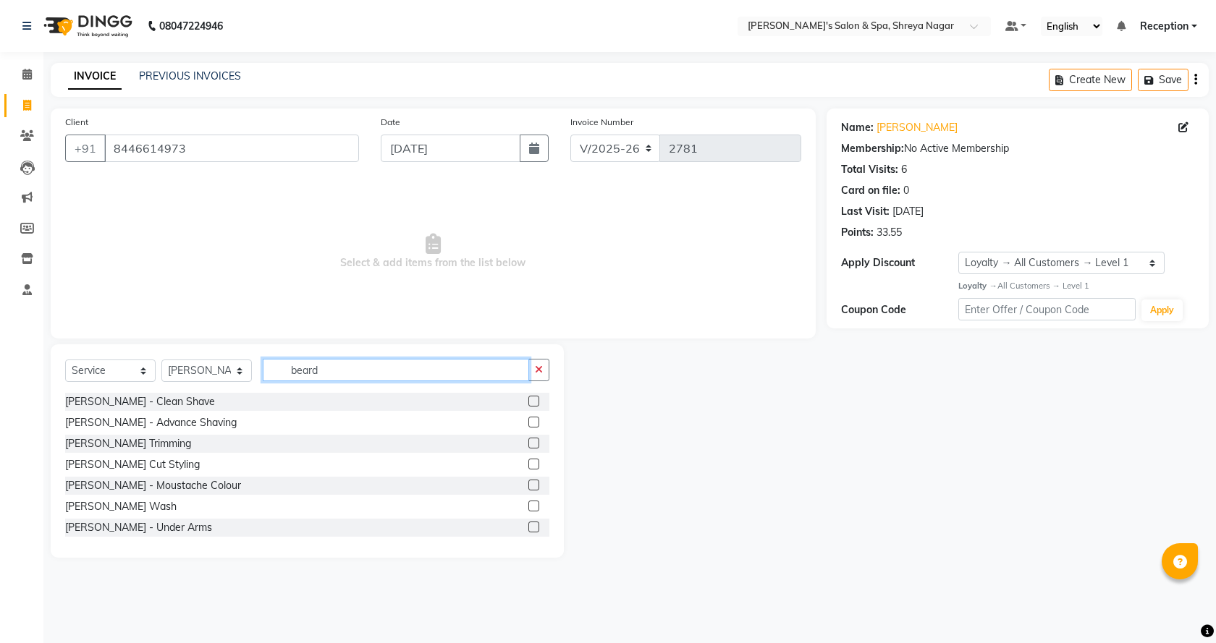
type input "beard"
click at [528, 444] on label at bounding box center [533, 443] width 11 height 11
click at [528, 444] on input "checkbox" at bounding box center [532, 443] width 9 height 9
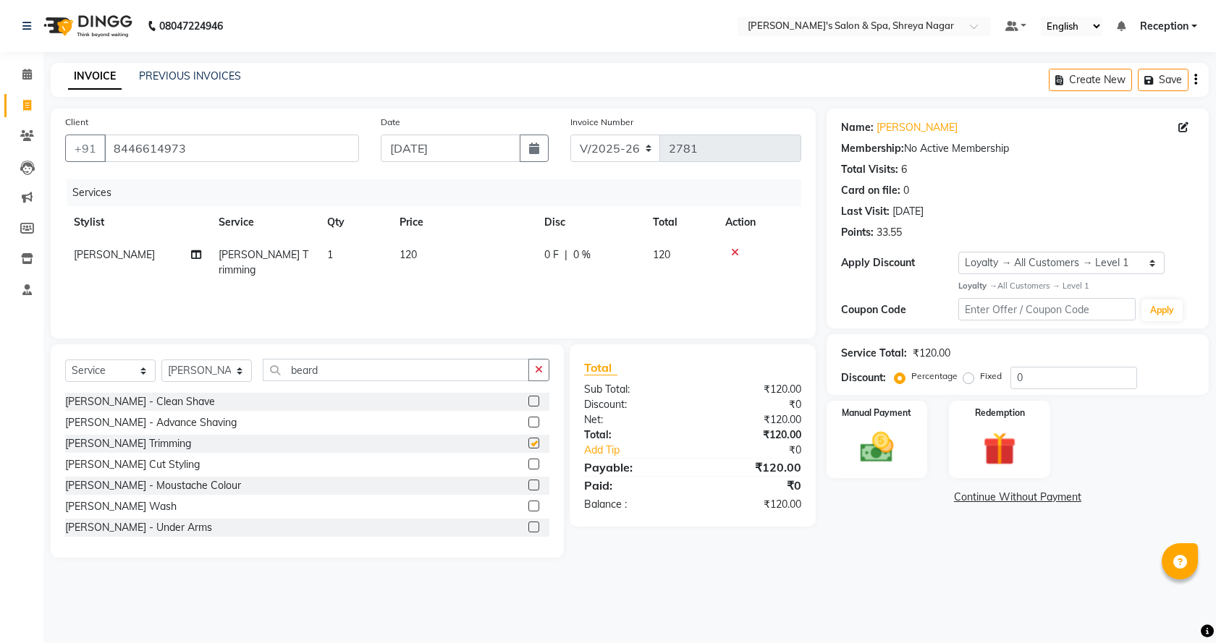
checkbox input "false"
click at [445, 253] on td "120" at bounding box center [463, 263] width 145 height 48
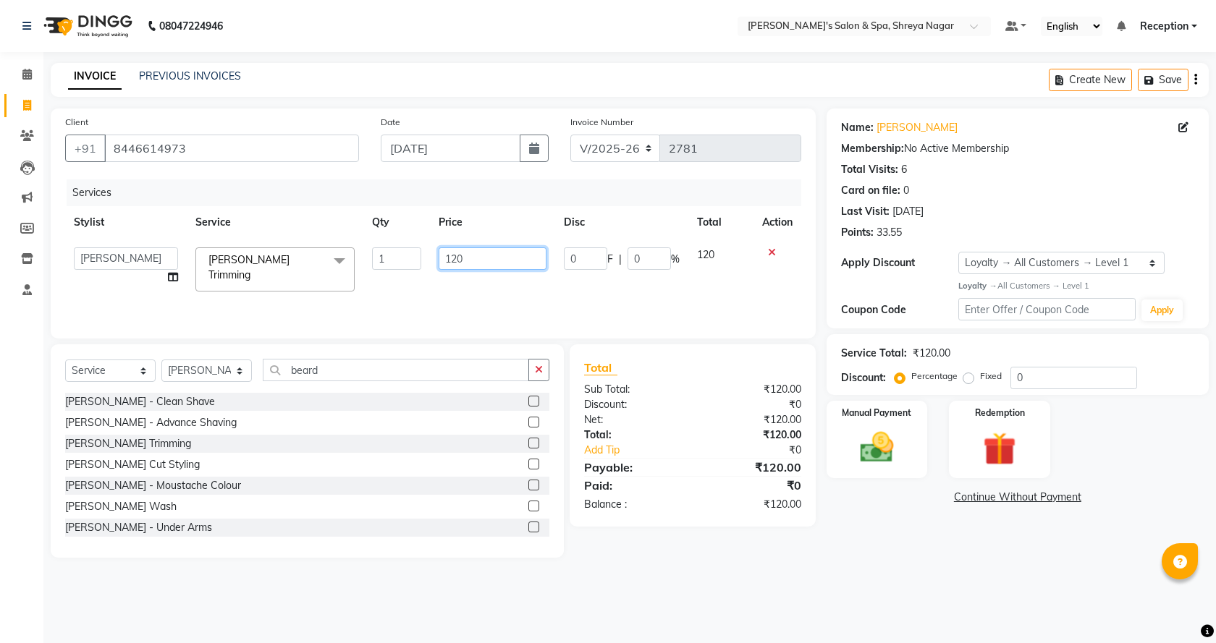
click at [466, 249] on input "120" at bounding box center [491, 258] width 107 height 22
type input "1"
type input "100"
click at [868, 447] on img at bounding box center [877, 448] width 56 height 40
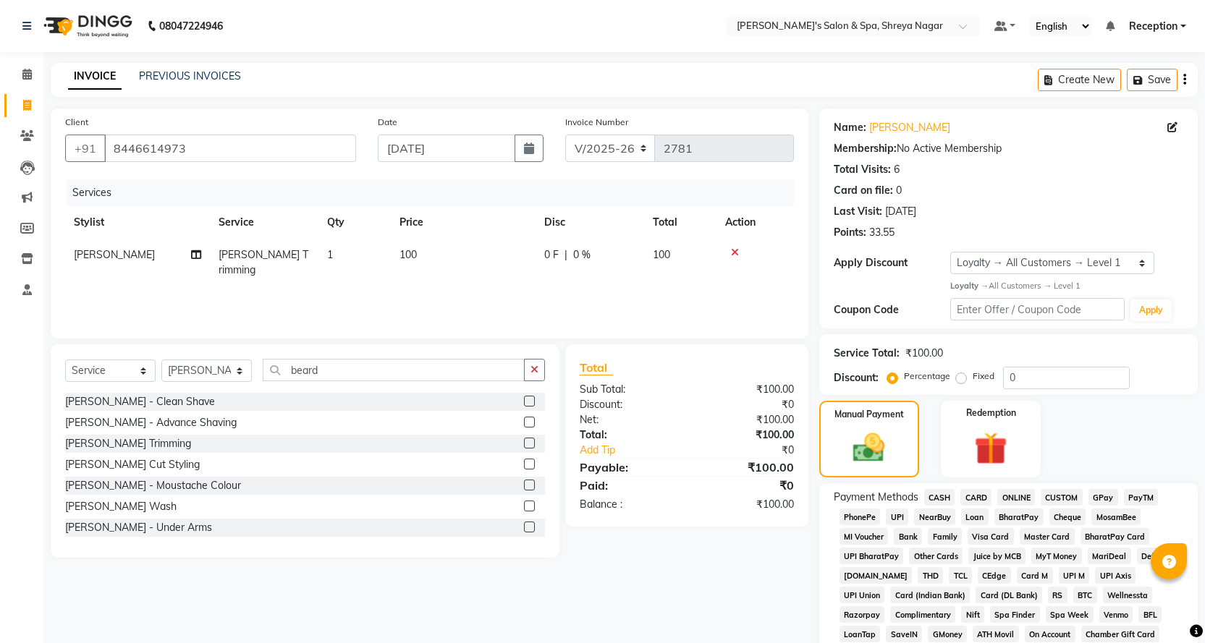
click at [1021, 493] on span "ONLINE" at bounding box center [1016, 497] width 38 height 17
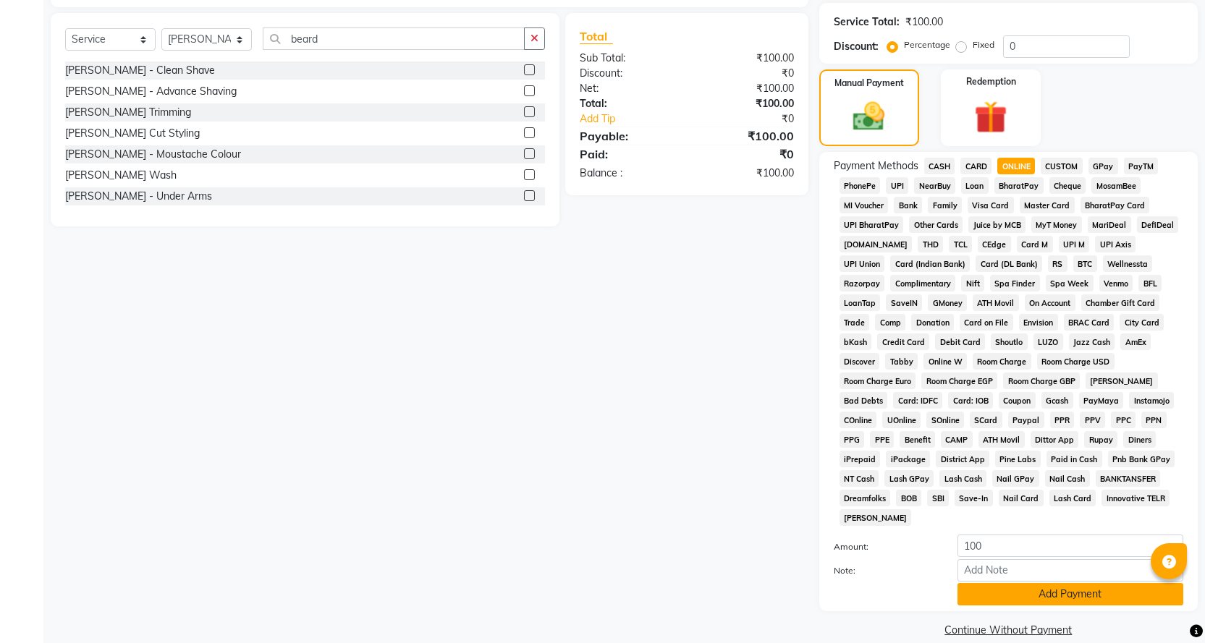
click at [996, 583] on button "Add Payment" at bounding box center [1070, 594] width 226 height 22
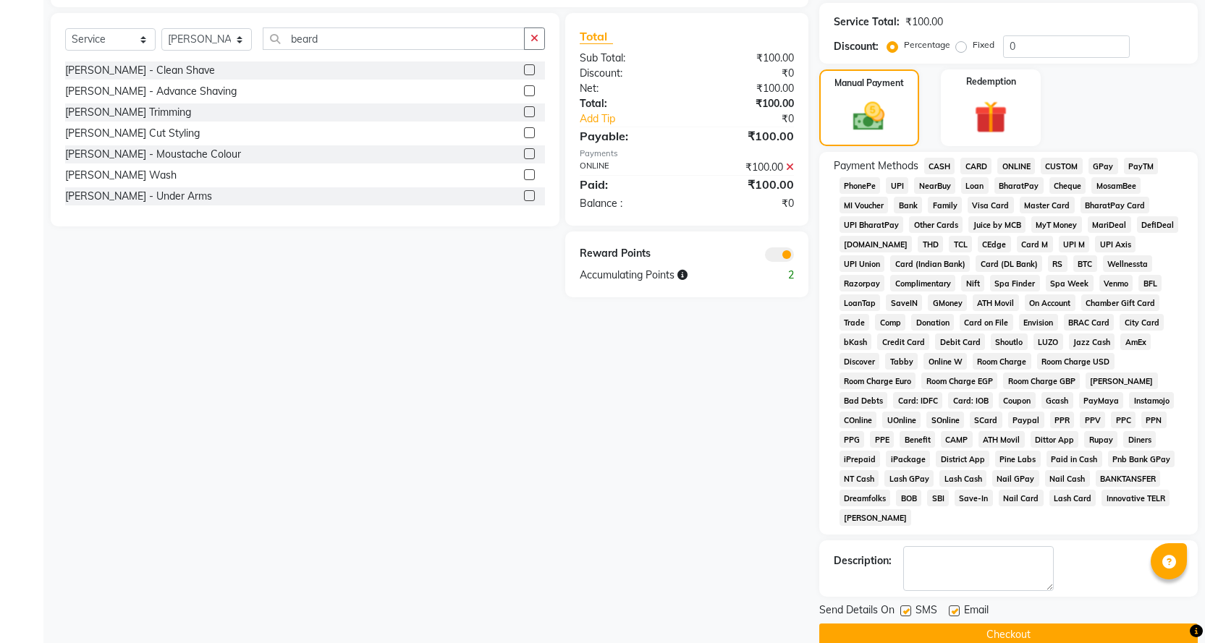
scroll to position [336, 0]
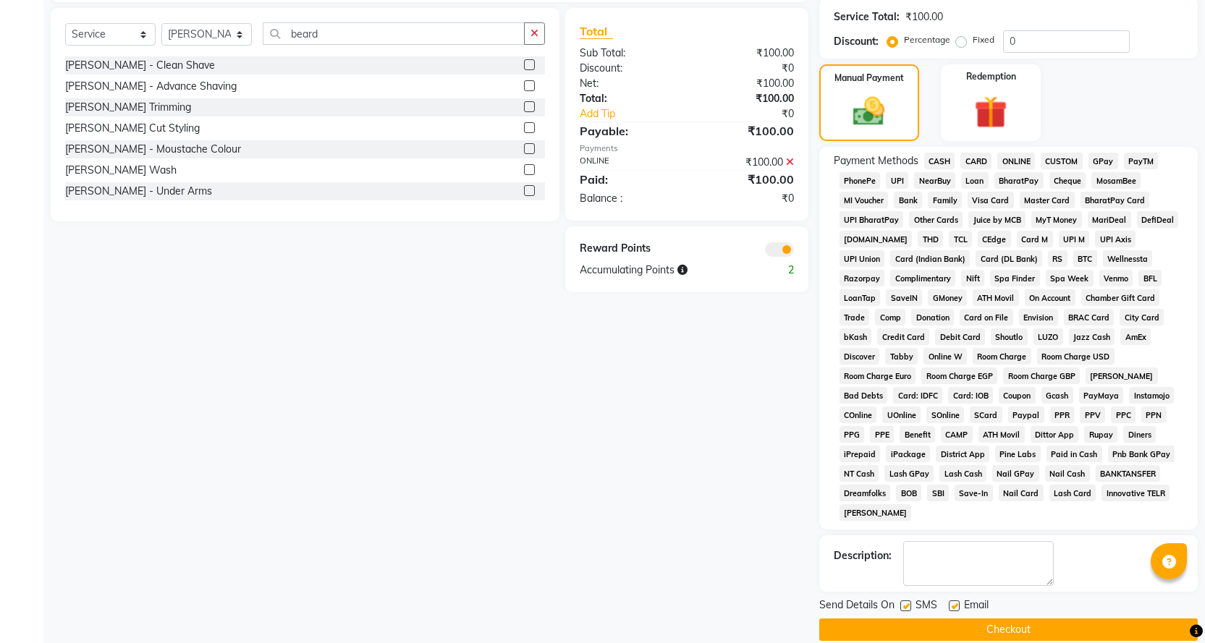
click at [968, 619] on button "Checkout" at bounding box center [1008, 630] width 378 height 22
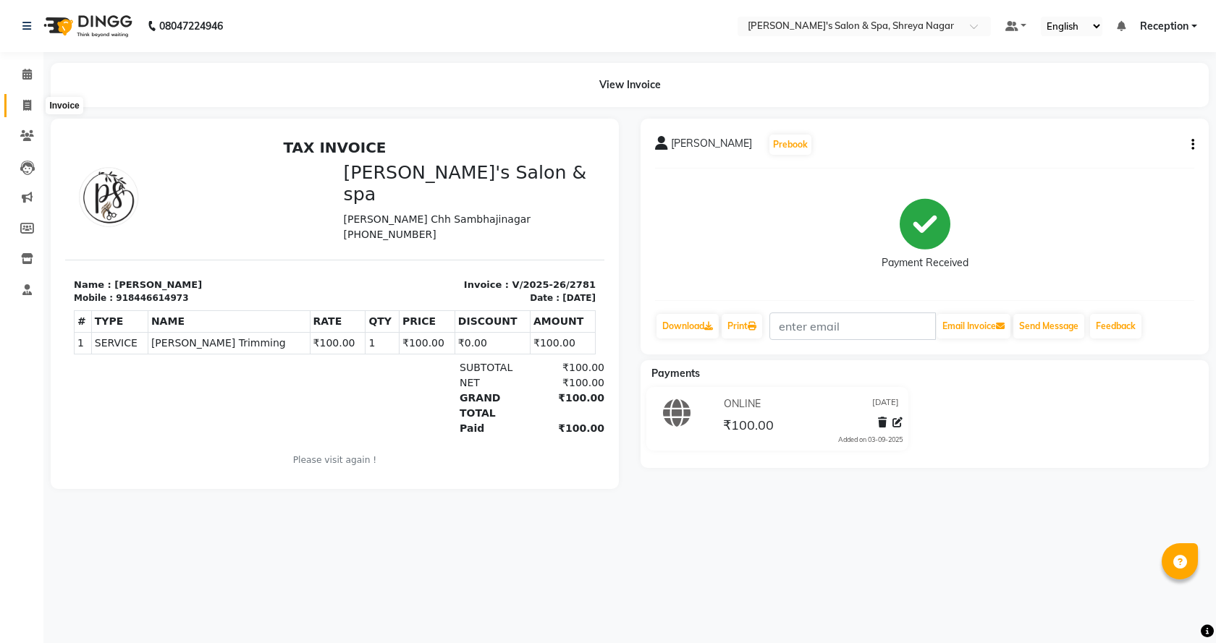
click at [25, 102] on icon at bounding box center [27, 105] width 8 height 11
select select "service"
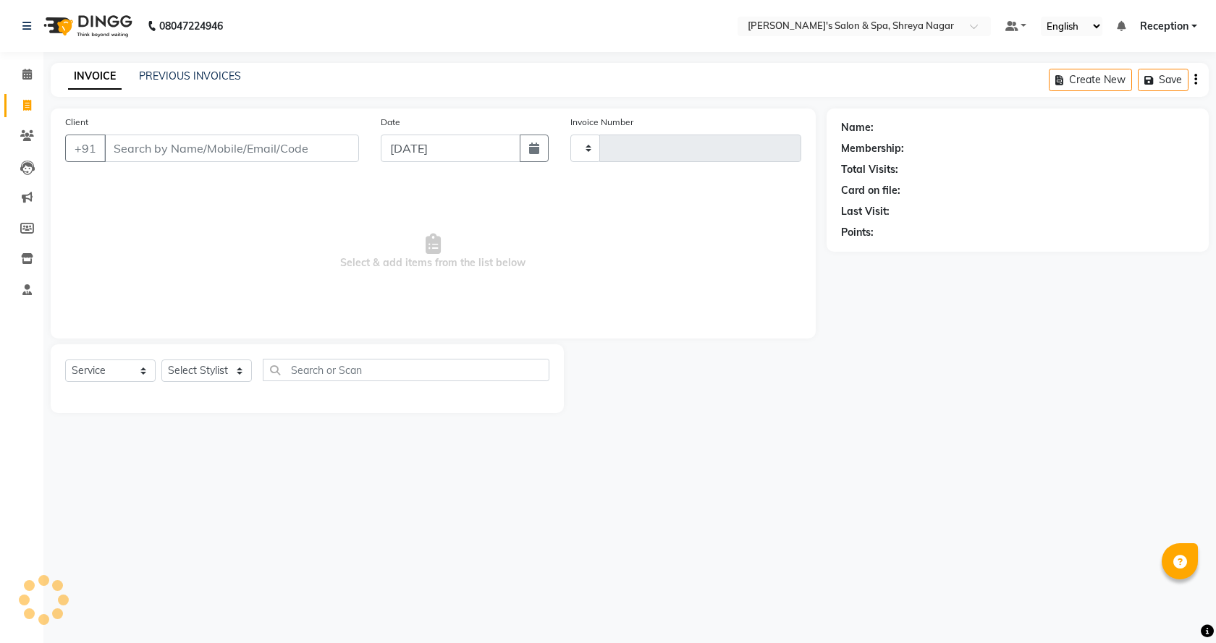
type input "2782"
select select "7591"
click at [174, 151] on input "Client" at bounding box center [231, 148] width 255 height 27
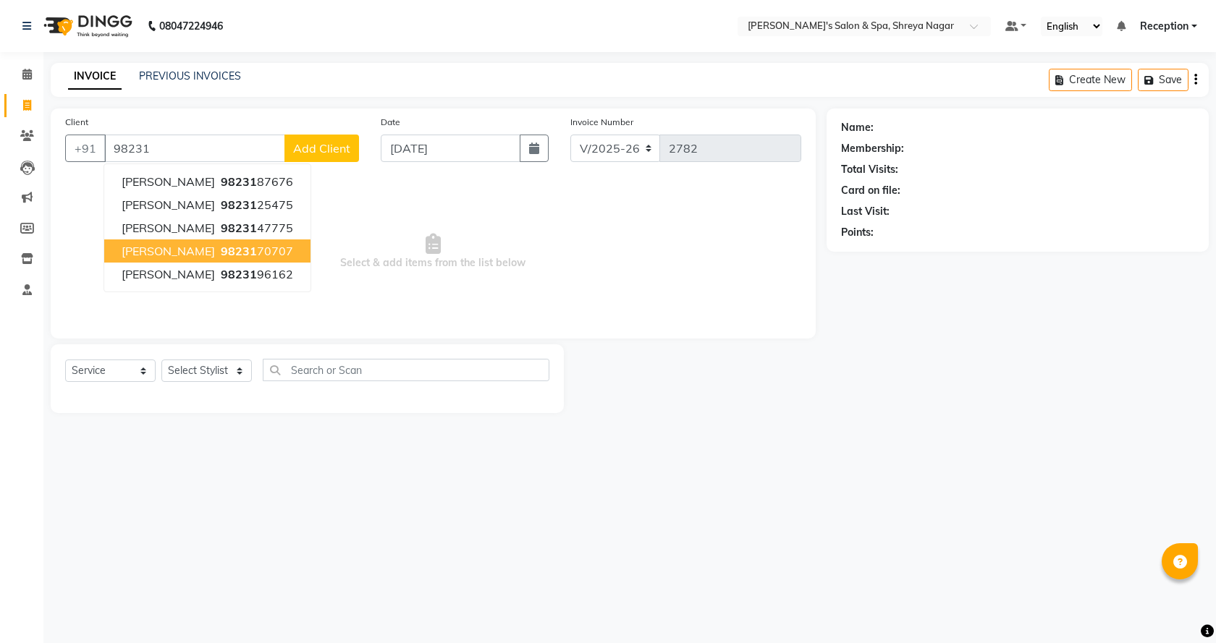
click at [233, 247] on span "98231" at bounding box center [239, 251] width 36 height 14
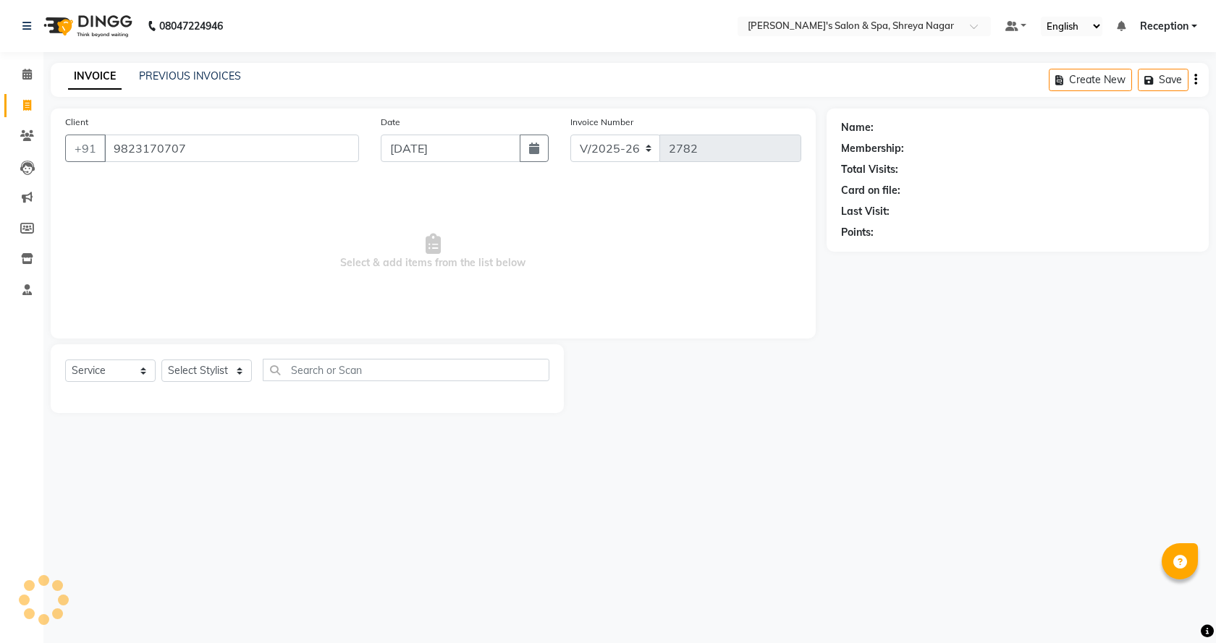
type input "9823170707"
select select "1: Object"
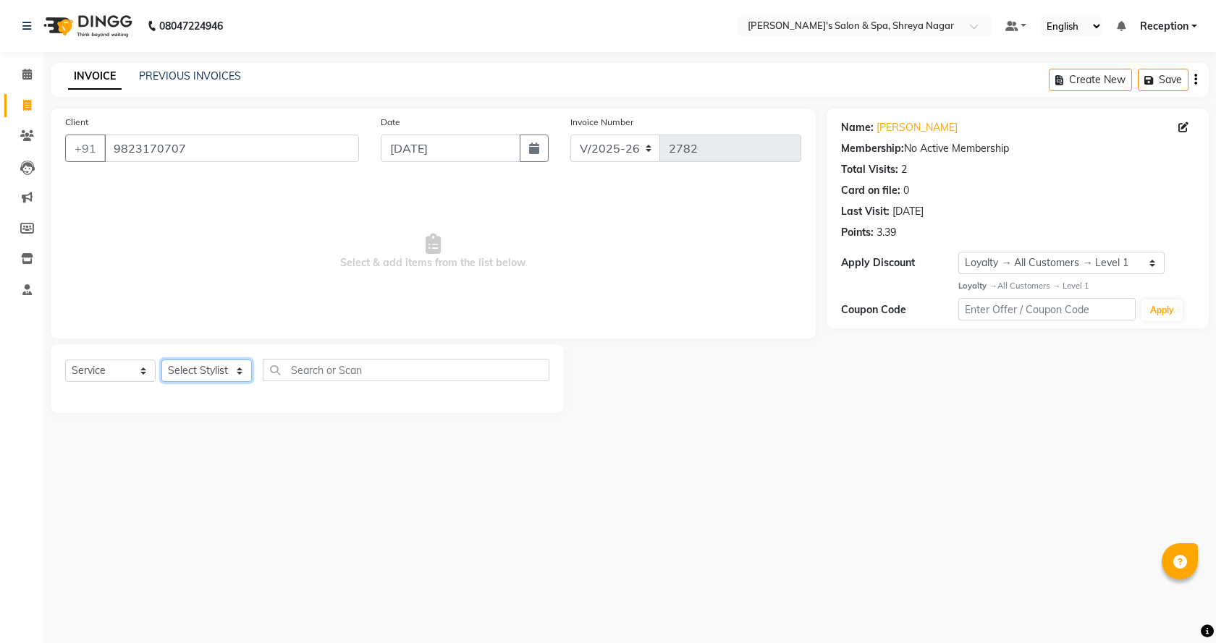
click at [240, 377] on select "Select Stylist [PERSON_NAME] [PERSON_NAME] [PERSON_NAME] Product Reception" at bounding box center [206, 371] width 90 height 22
select select "67478"
click at [161, 360] on select "Select Stylist [PERSON_NAME] [PERSON_NAME] [PERSON_NAME] Product Reception" at bounding box center [206, 371] width 90 height 22
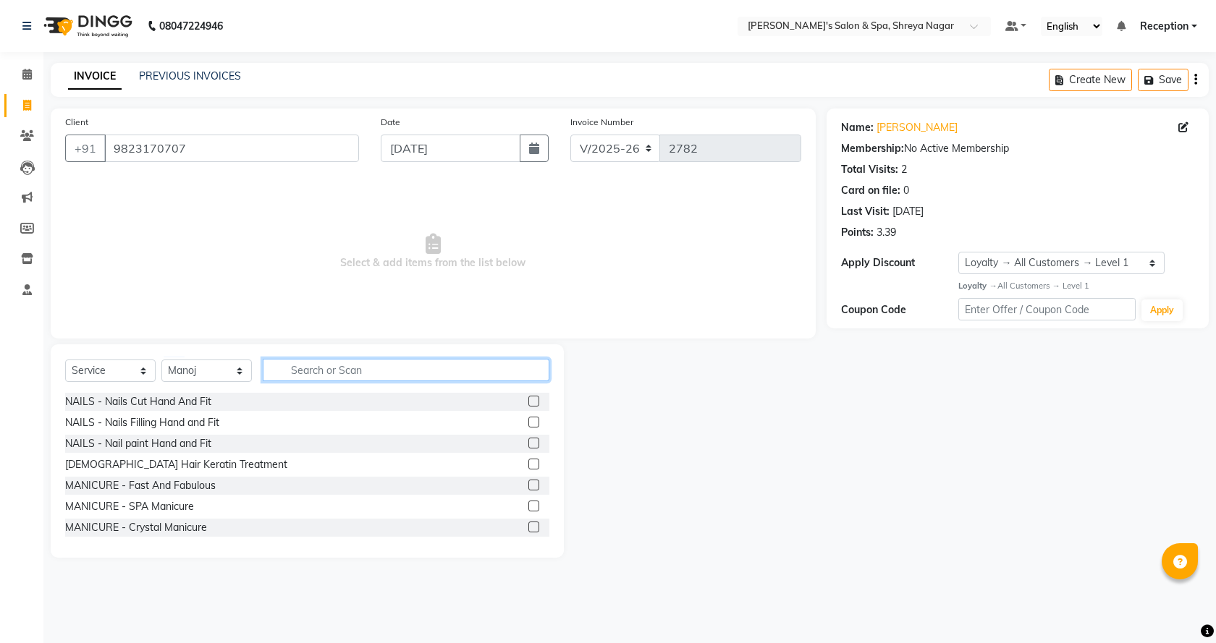
drag, startPoint x: 404, startPoint y: 372, endPoint x: 393, endPoint y: 365, distance: 13.7
click at [401, 369] on input "text" at bounding box center [406, 370] width 287 height 22
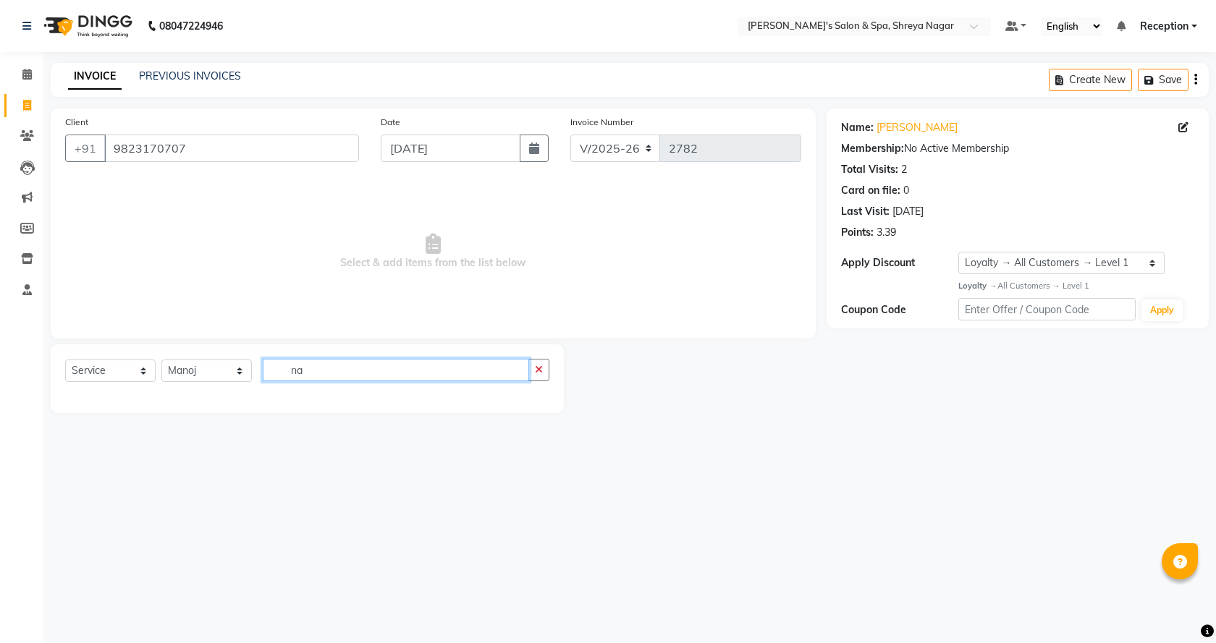
type input "n"
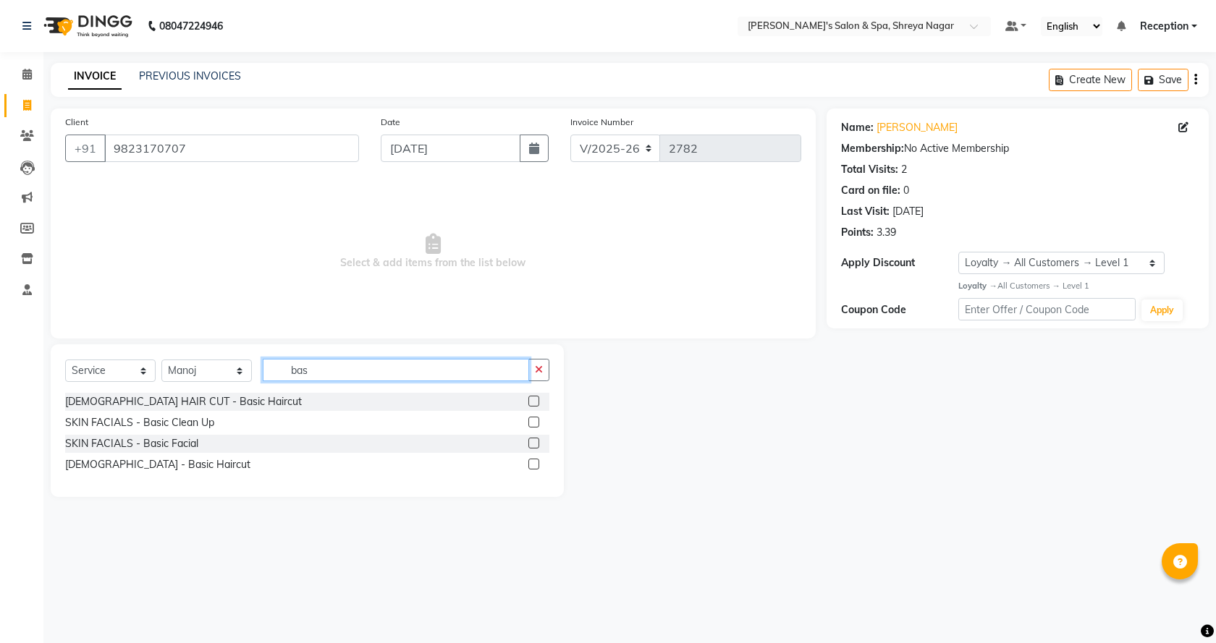
type input "bas"
click at [537, 462] on label at bounding box center [533, 464] width 11 height 11
click at [537, 462] on input "checkbox" at bounding box center [532, 464] width 9 height 9
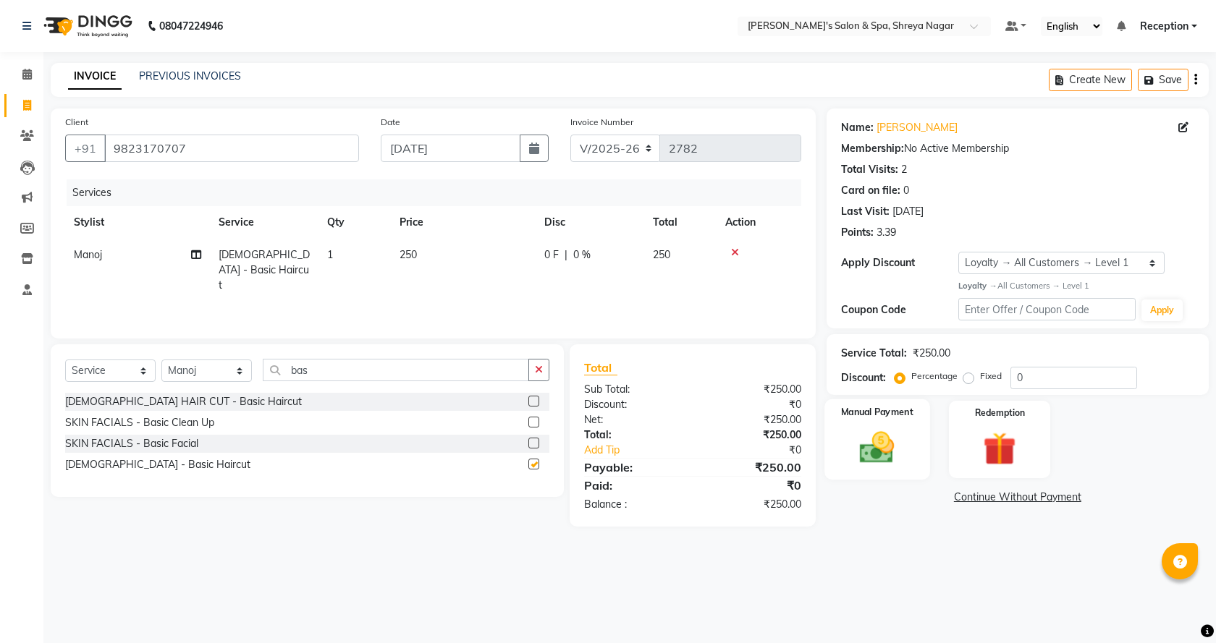
checkbox input "false"
click at [980, 378] on label "Fixed" at bounding box center [991, 376] width 22 height 13
click at [968, 378] on input "Fixed" at bounding box center [971, 376] width 10 height 10
radio input "true"
click at [1014, 376] on input "0" at bounding box center [1073, 378] width 127 height 22
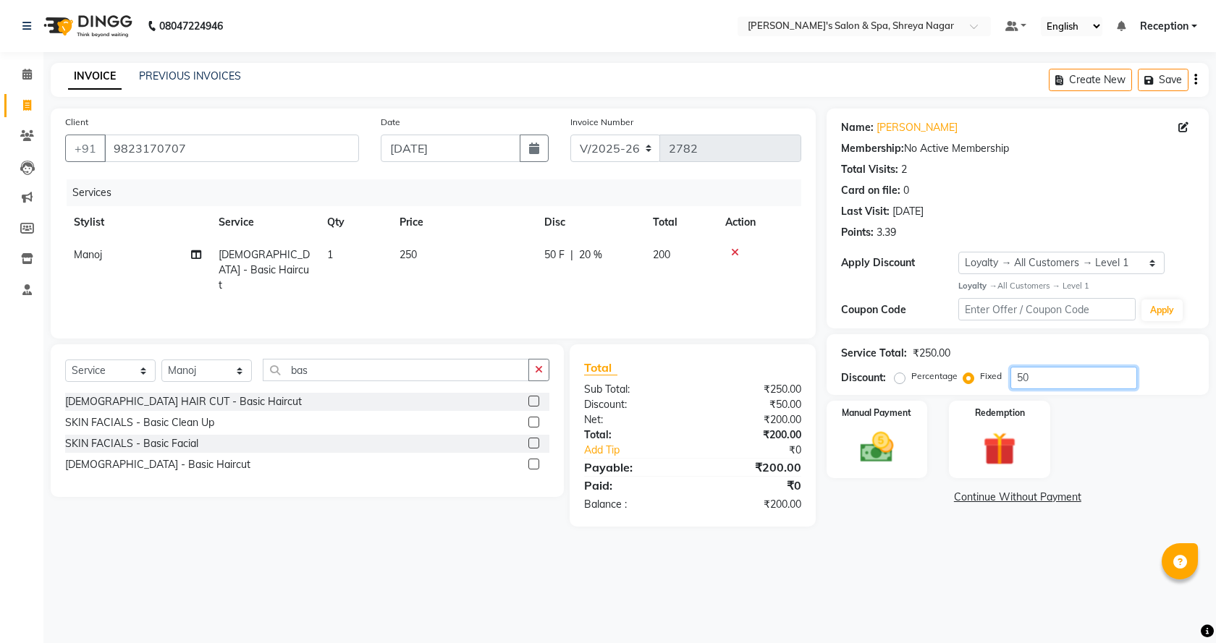
type input "50"
click at [892, 580] on div "08047224946 Select Location × [PERSON_NAME]'s Salon & Spa, Shreya Nagar Default…" at bounding box center [608, 321] width 1216 height 643
click at [883, 470] on div "Manual Payment" at bounding box center [876, 439] width 105 height 80
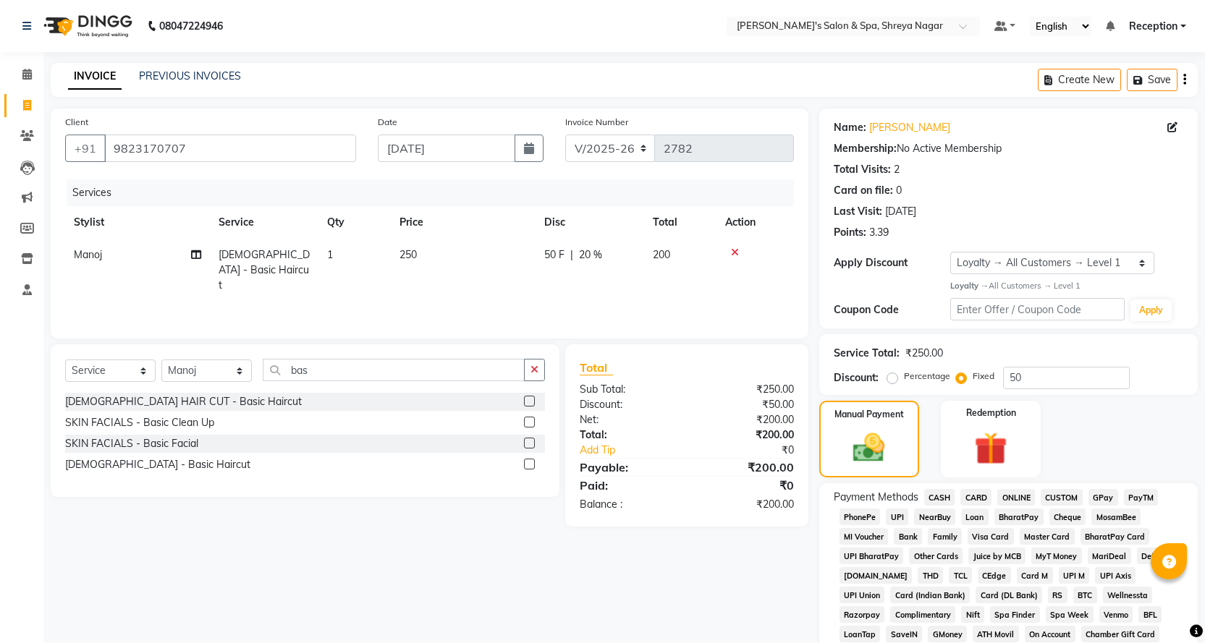
click at [937, 493] on span "CASH" at bounding box center [939, 497] width 31 height 17
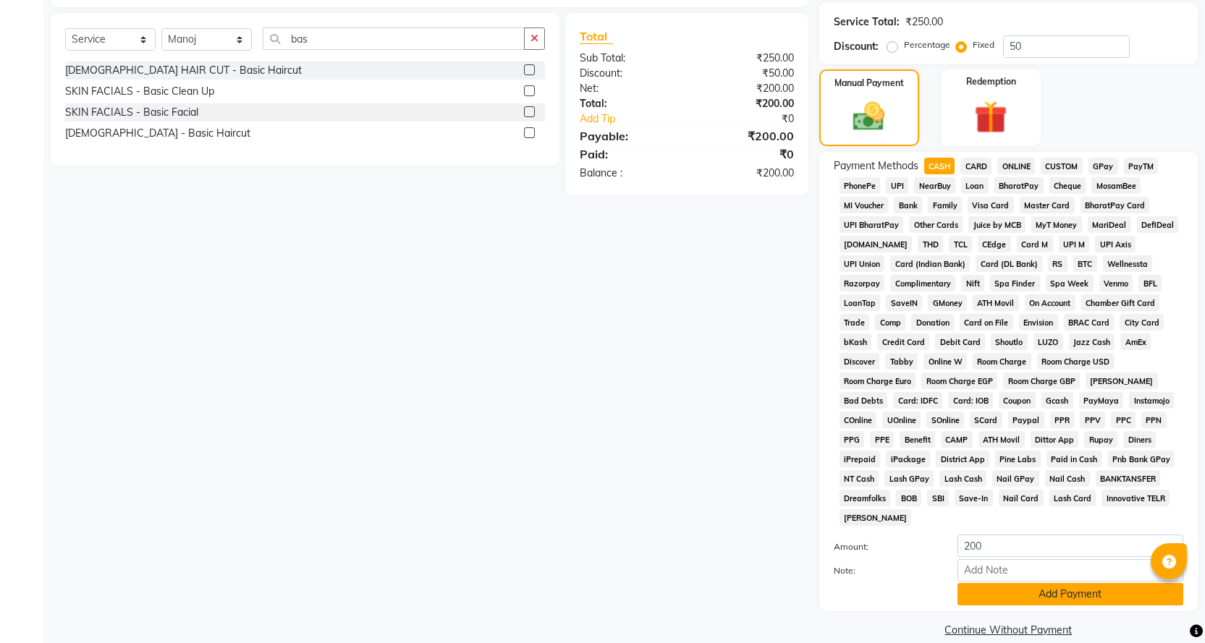
click at [995, 583] on button "Add Payment" at bounding box center [1070, 594] width 226 height 22
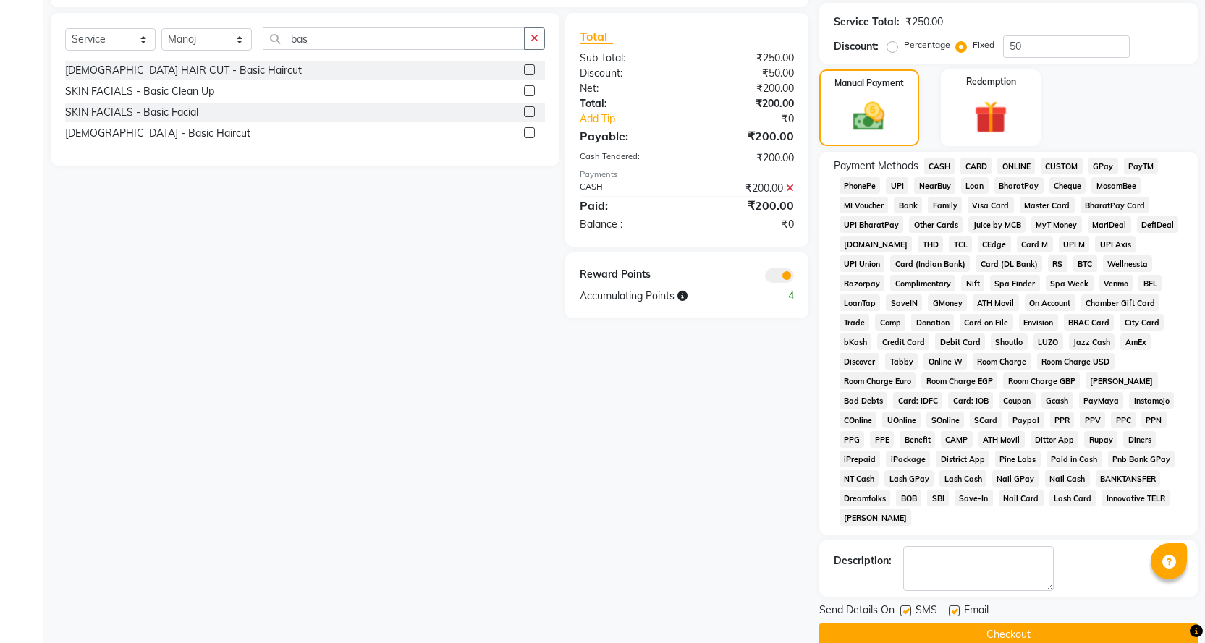
scroll to position [336, 0]
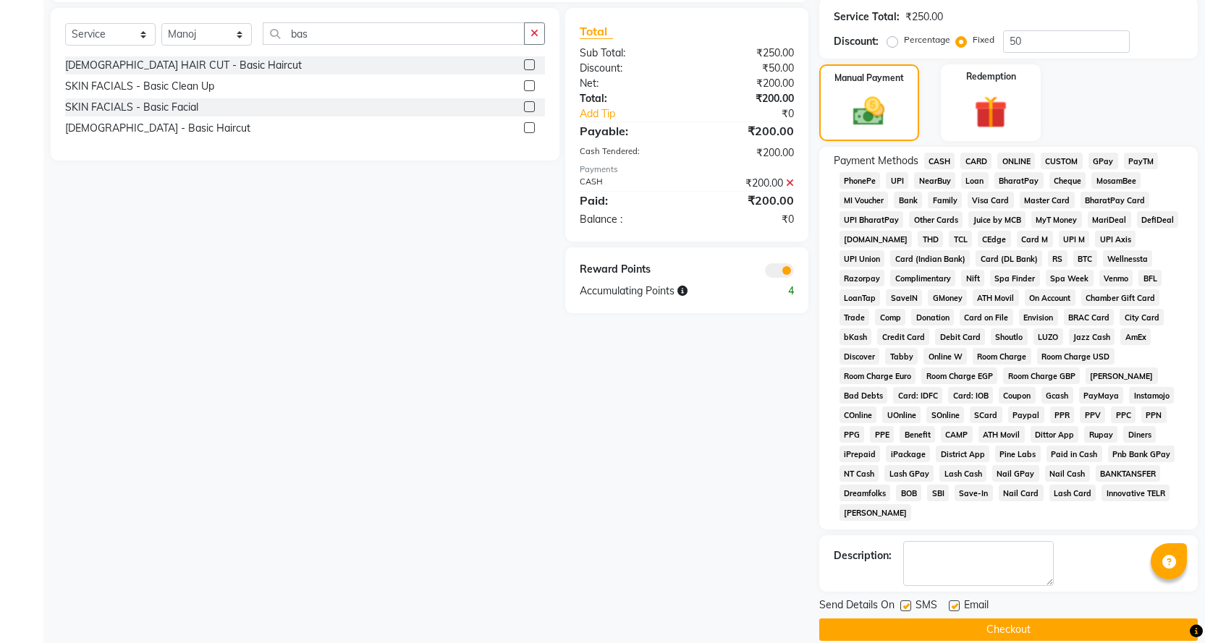
click at [993, 619] on button "Checkout" at bounding box center [1008, 630] width 378 height 22
